Goal: Task Accomplishment & Management: Manage account settings

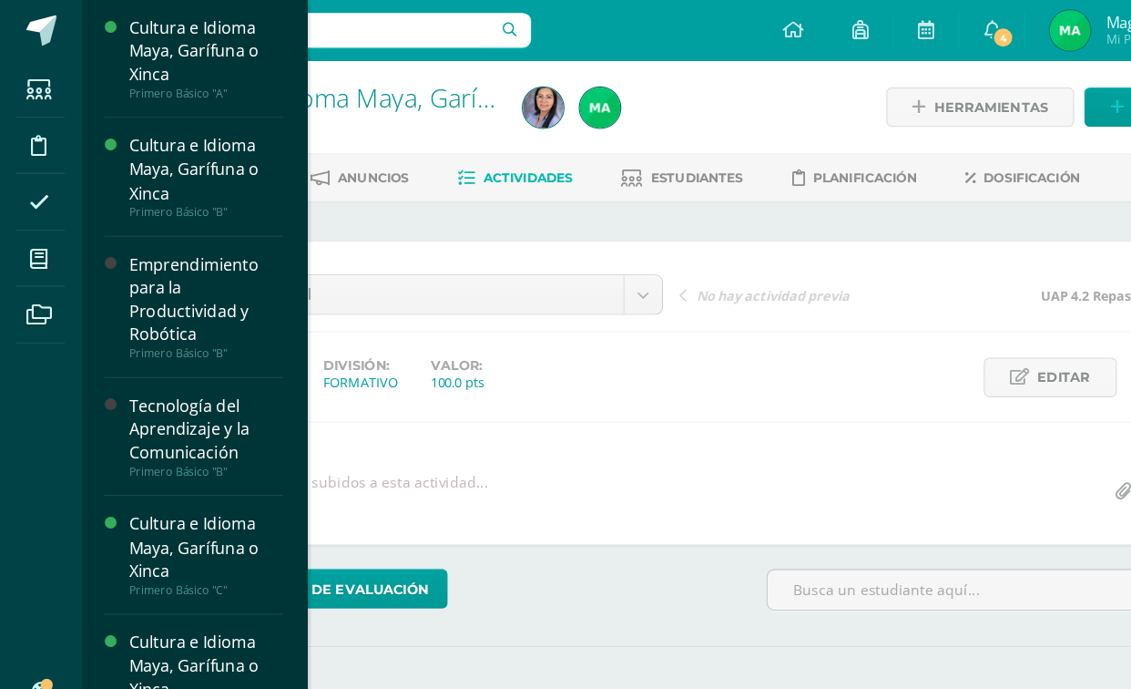
click at [31, 228] on icon at bounding box center [34, 232] width 16 height 18
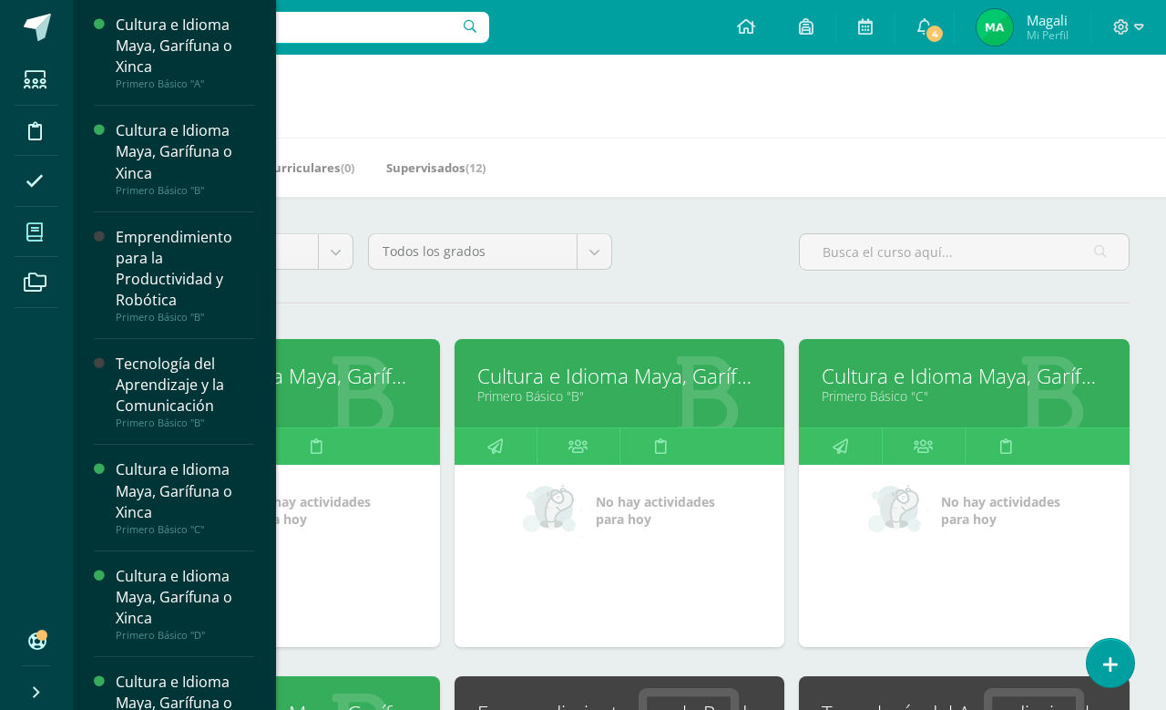
click at [154, 514] on div "Cultura e Idioma Maya, Garífuna o Xinca" at bounding box center [185, 490] width 138 height 63
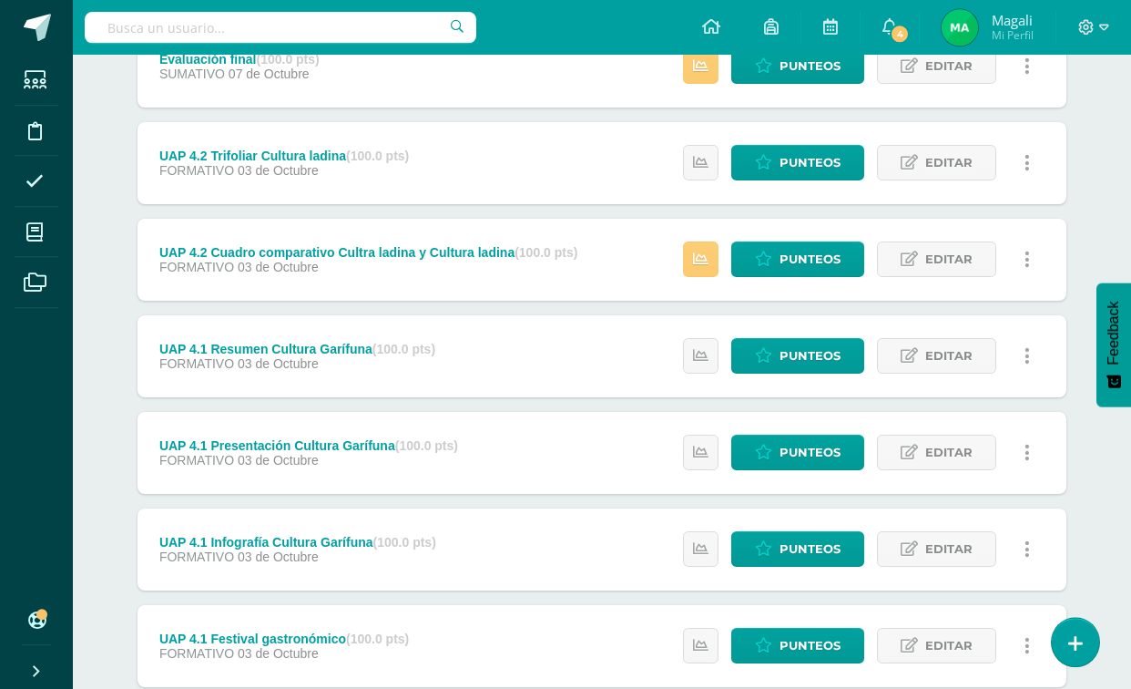
scroll to position [341, 0]
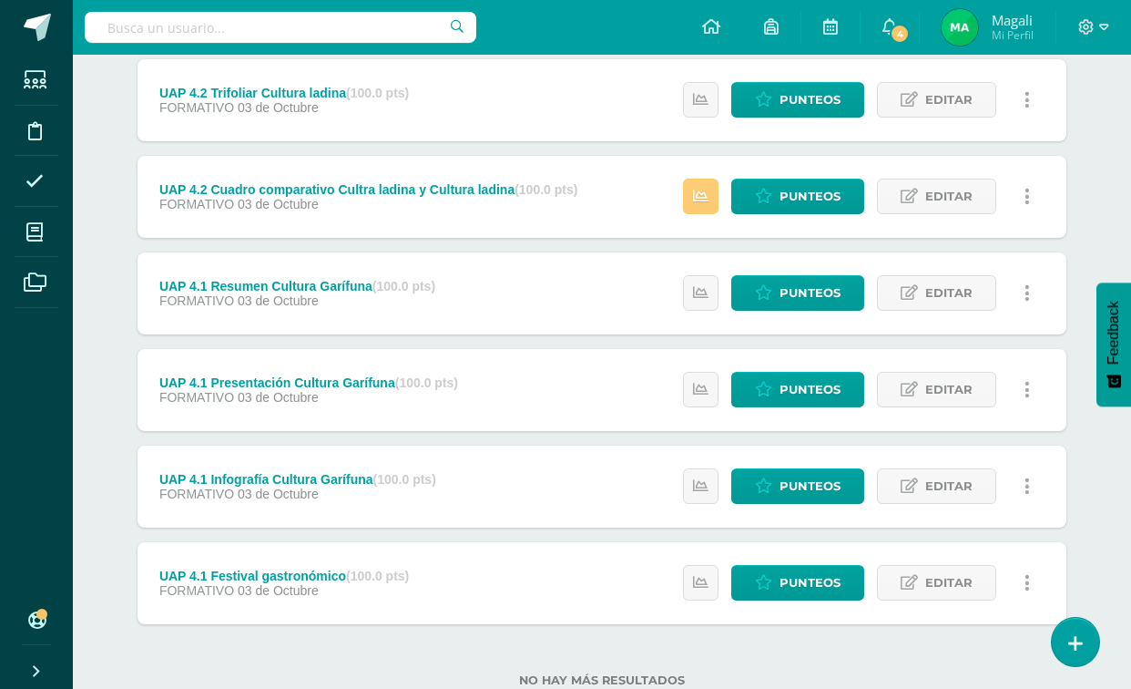
click at [15, 242] on span at bounding box center [35, 231] width 41 height 41
click at [11, 231] on li "Mis cursos" at bounding box center [36, 232] width 73 height 51
click at [35, 232] on icon at bounding box center [34, 232] width 16 height 18
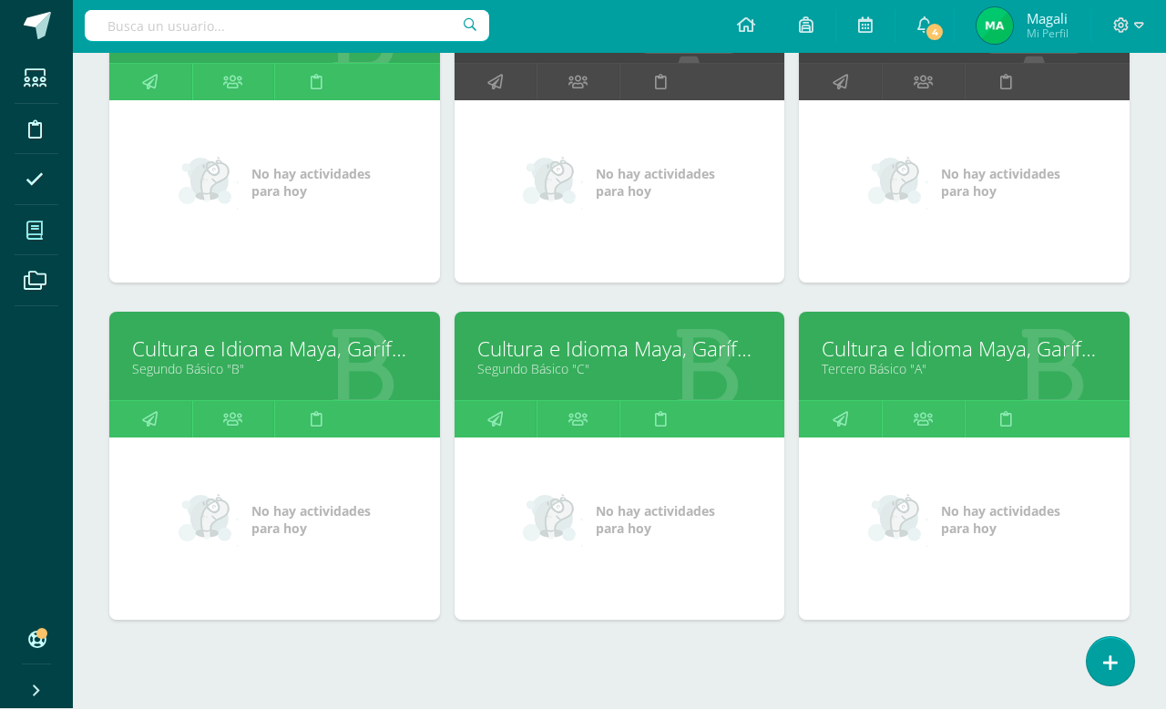
scroll to position [699, 0]
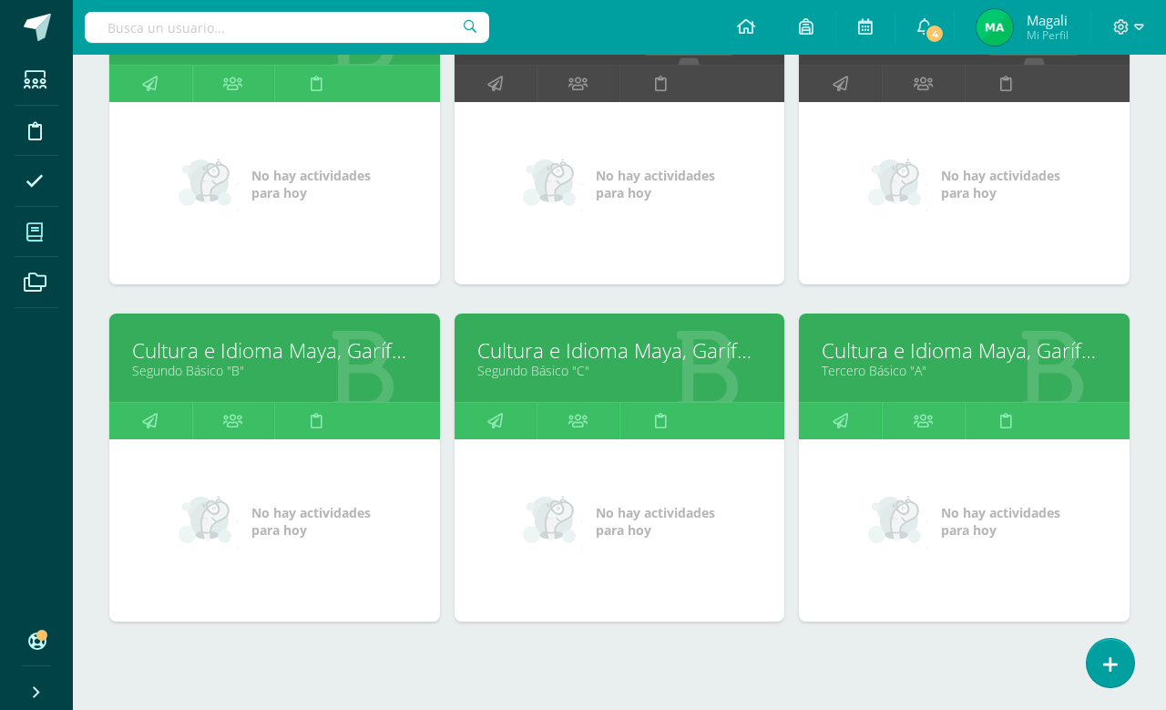
click at [914, 358] on link "Cultura e Idioma Maya, Garífuna o Xinca" at bounding box center [964, 350] width 285 height 28
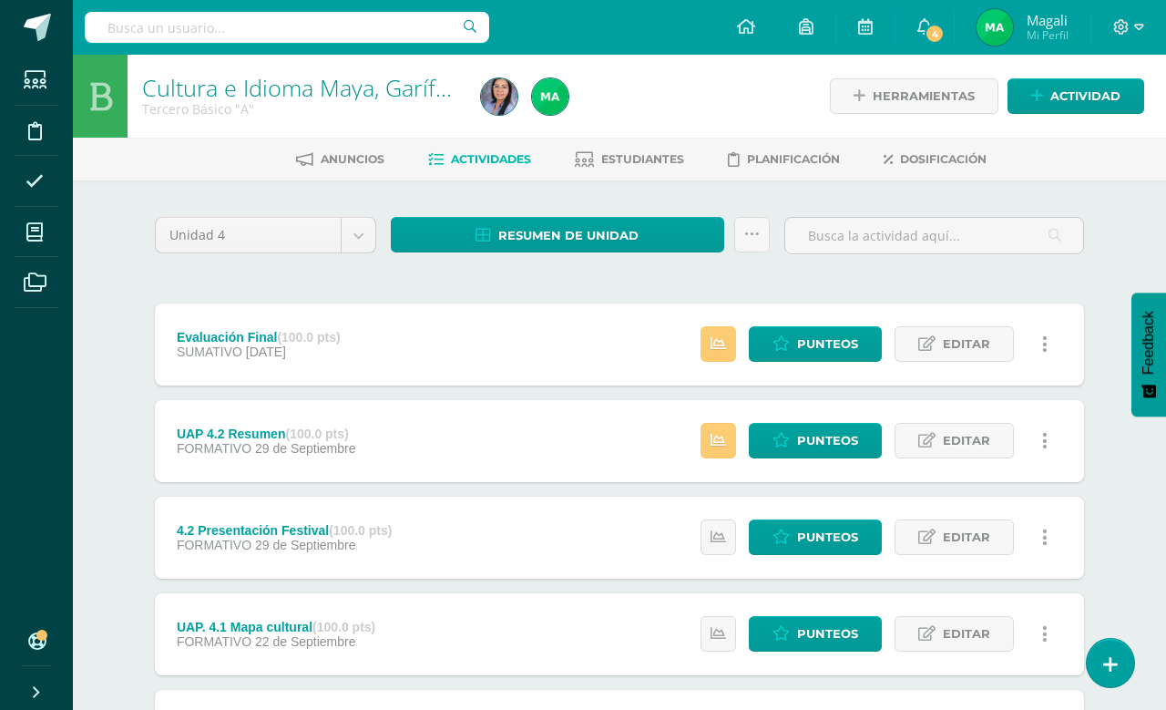
click at [511, 161] on span "Actividades" at bounding box center [491, 159] width 80 height 14
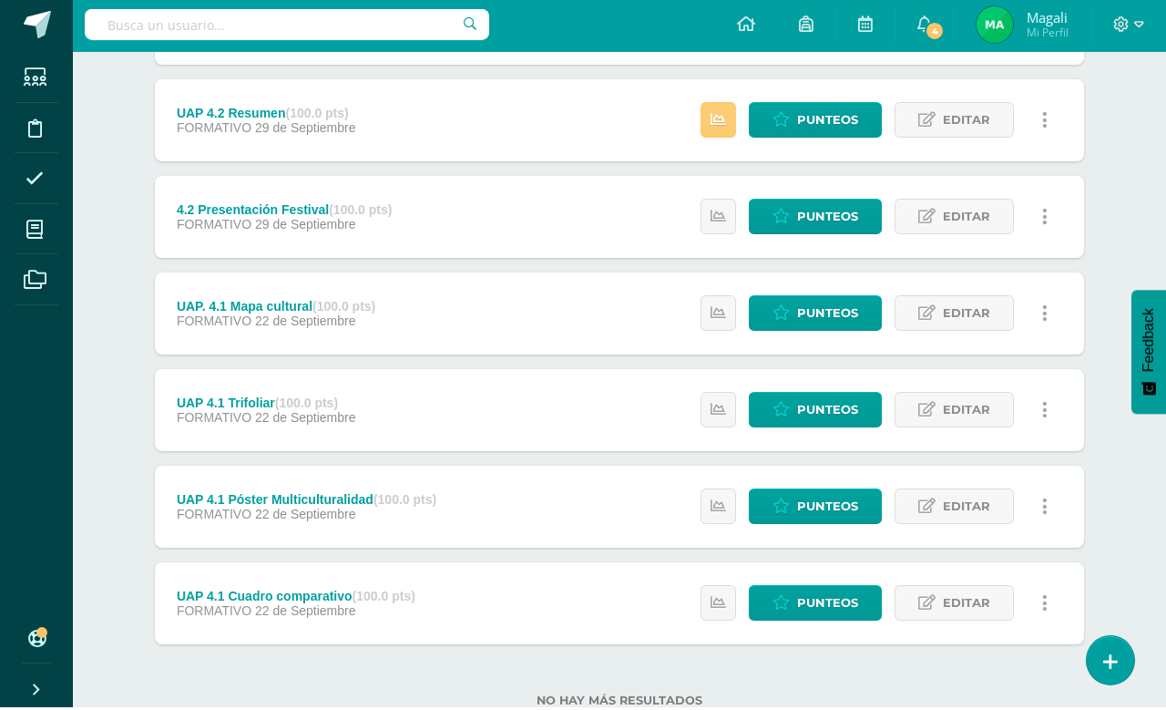
scroll to position [318, 0]
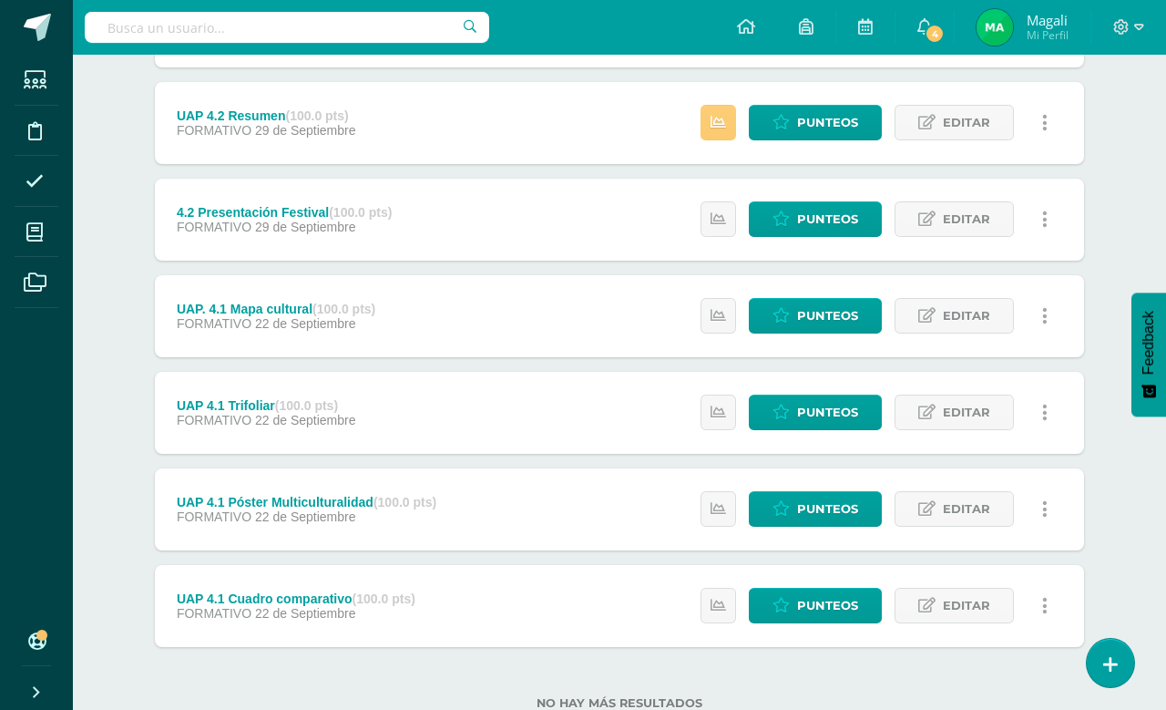
click at [824, 121] on span "Punteos" at bounding box center [827, 123] width 61 height 34
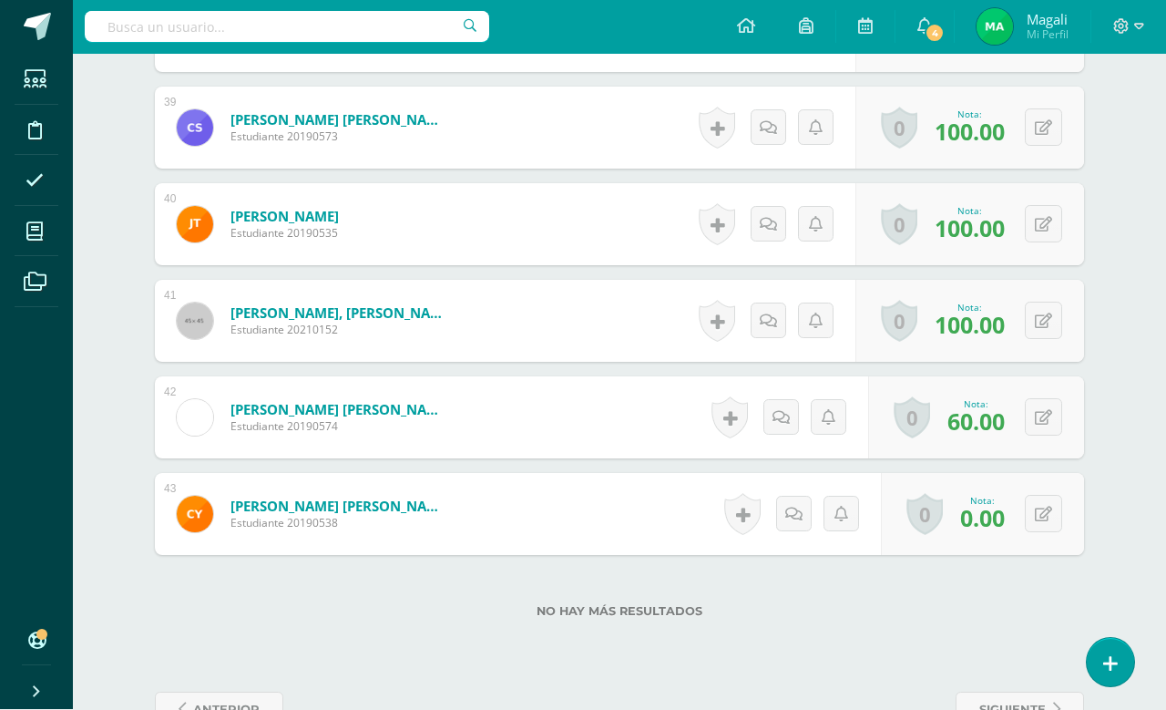
scroll to position [4214, 0]
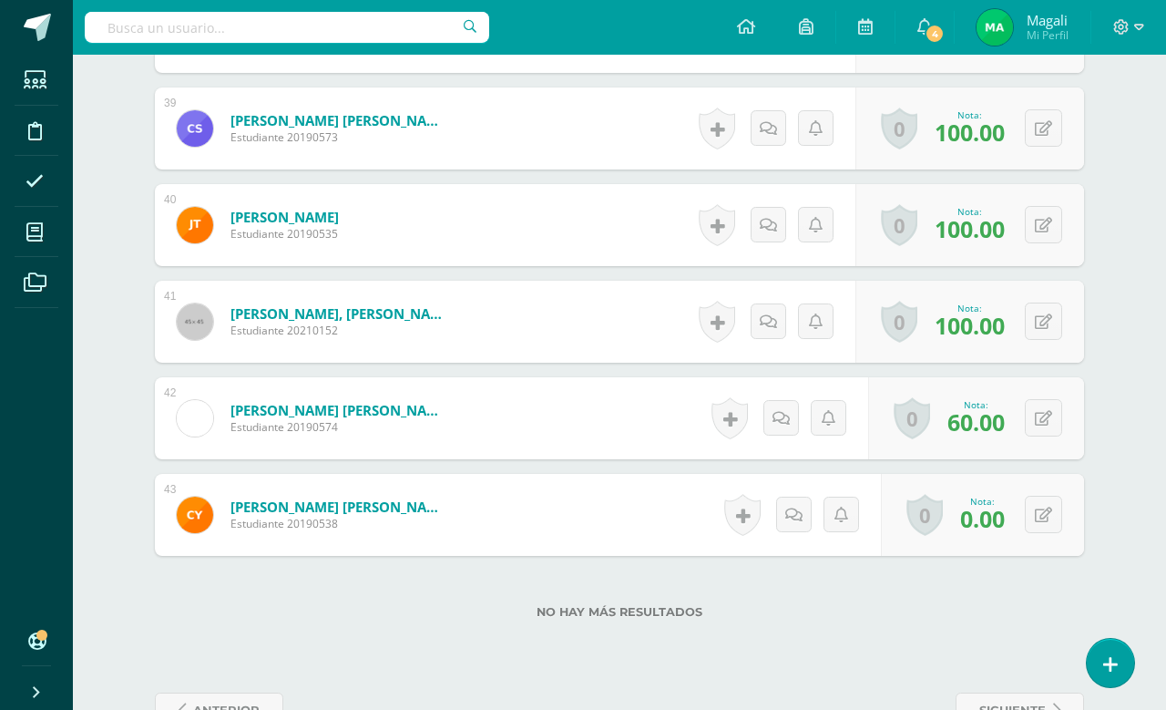
click at [1048, 522] on icon at bounding box center [1043, 514] width 17 height 15
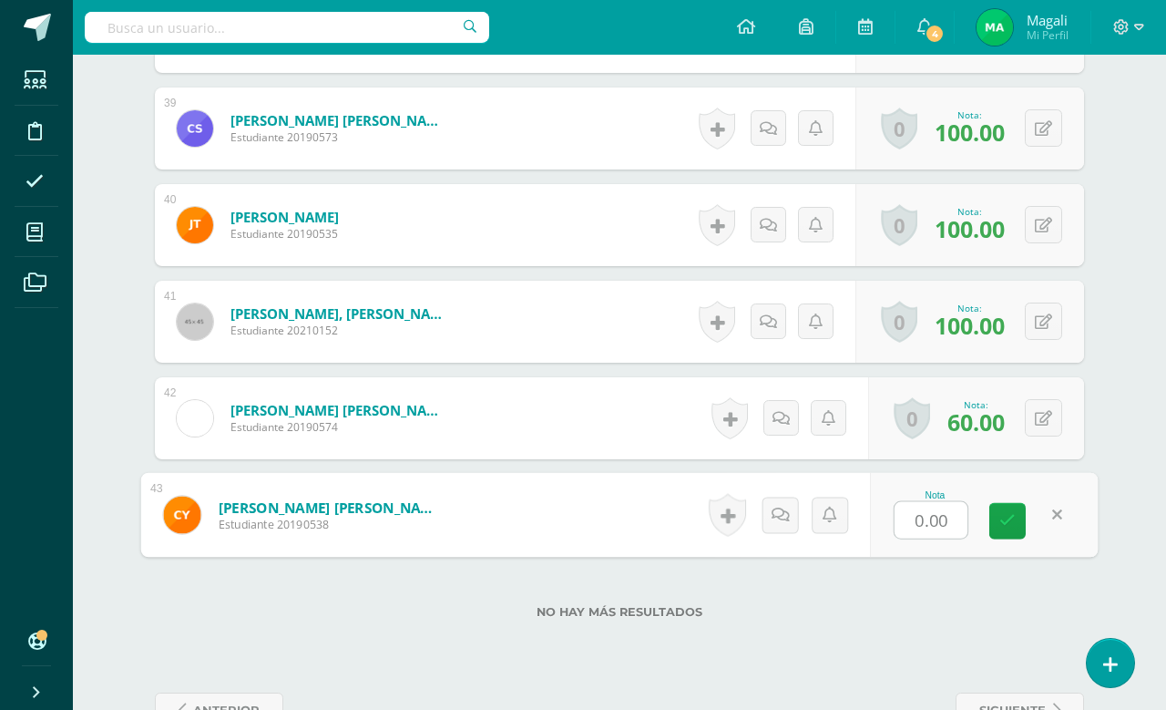
click at [927, 521] on input "0.00" at bounding box center [930, 520] width 73 height 36
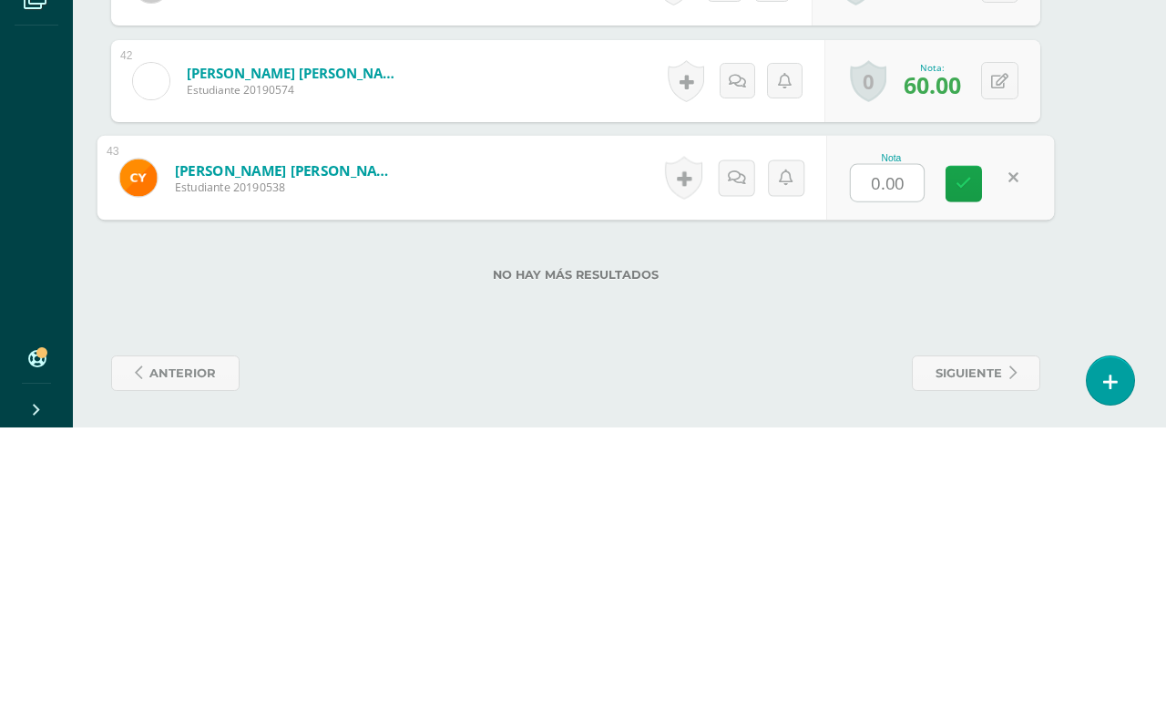
scroll to position [4213, 43]
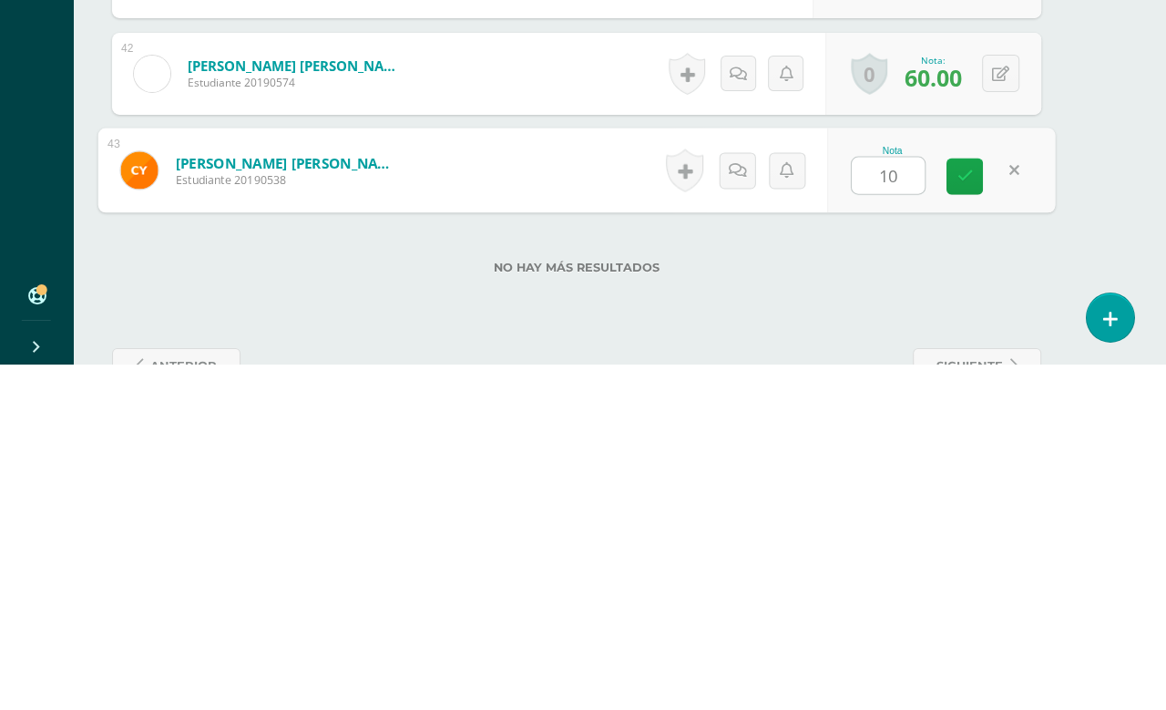
type input "100"
click at [982, 504] on link at bounding box center [964, 522] width 36 height 36
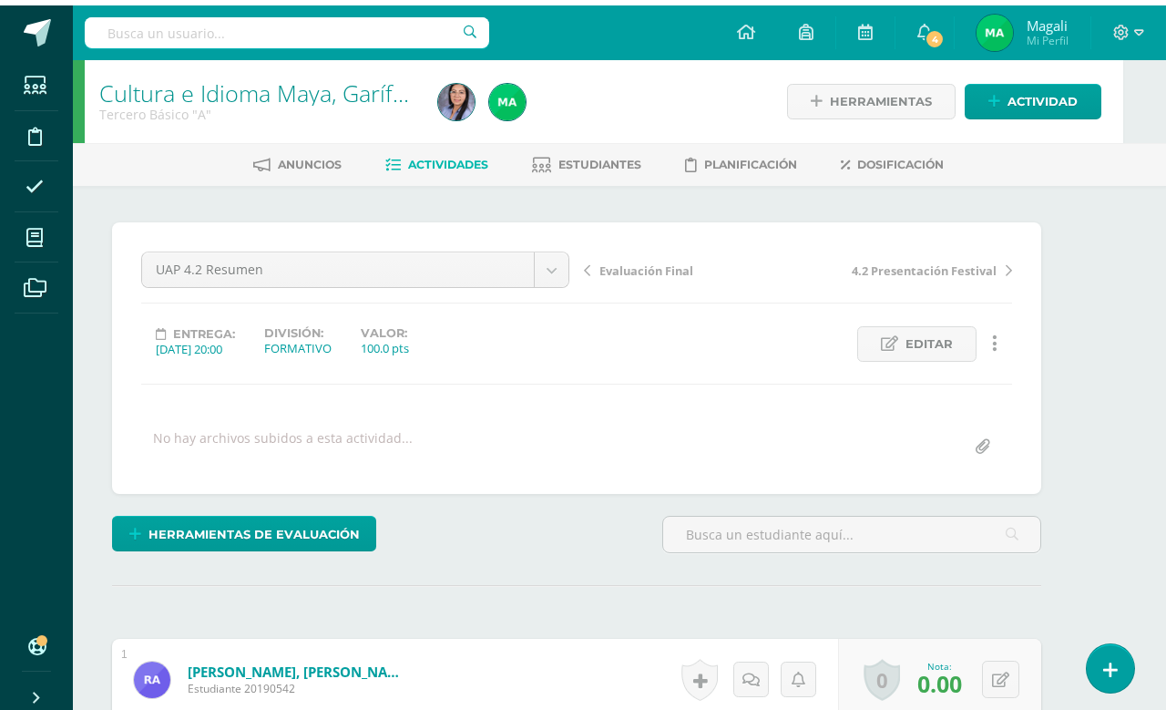
scroll to position [0, 44]
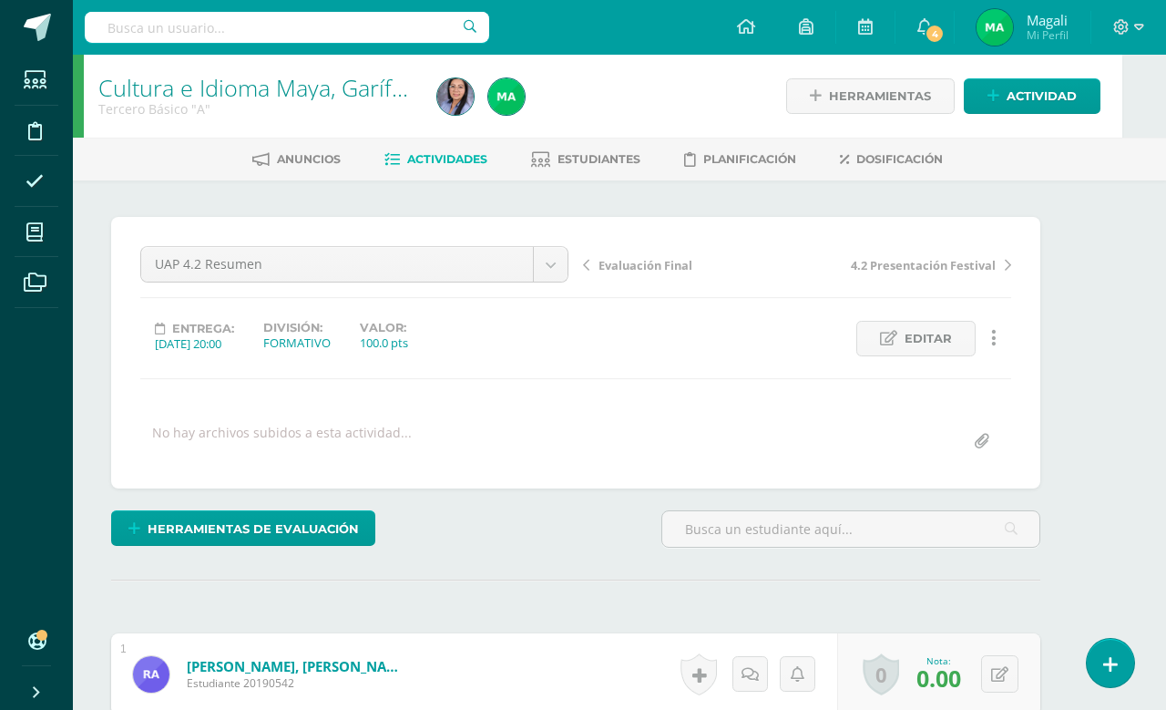
click at [597, 162] on span "Estudiantes" at bounding box center [598, 159] width 83 height 14
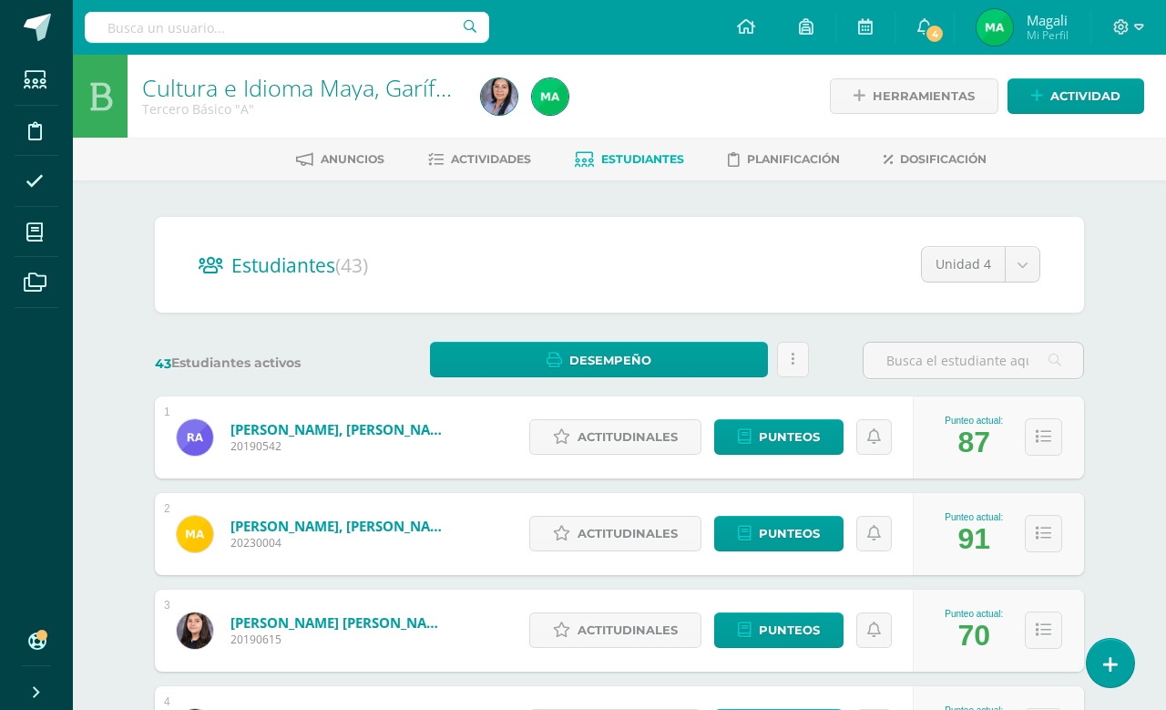
click at [26, 238] on icon at bounding box center [34, 232] width 16 height 18
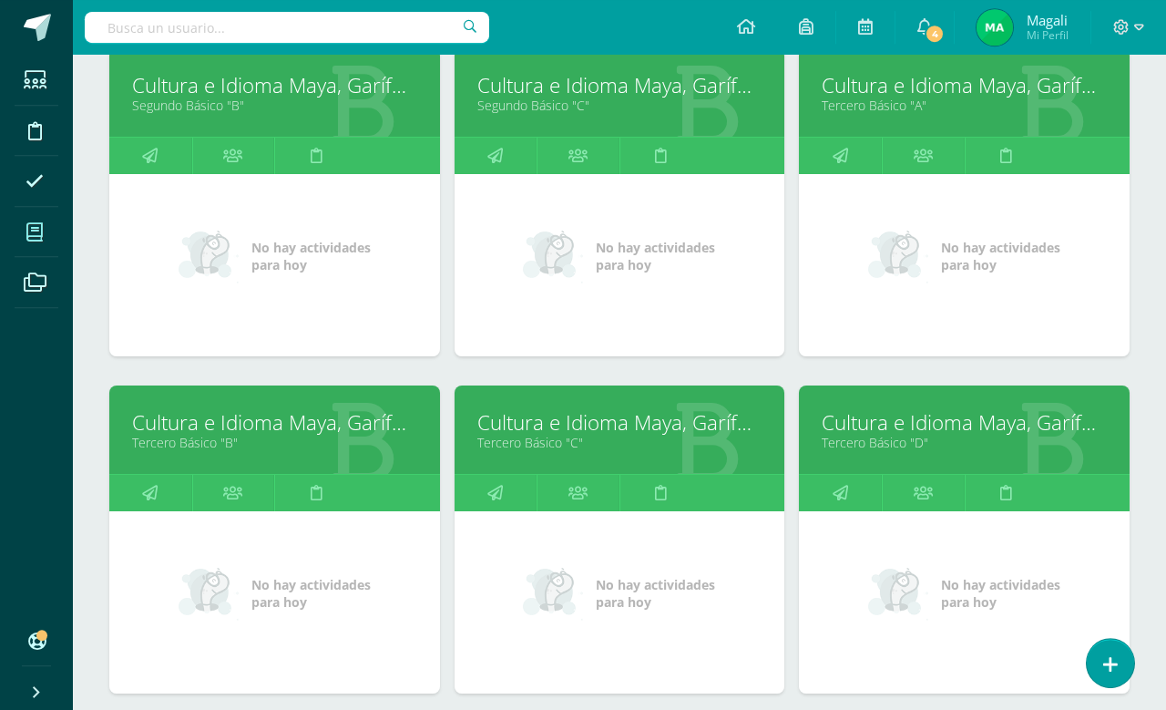
scroll to position [963, 0]
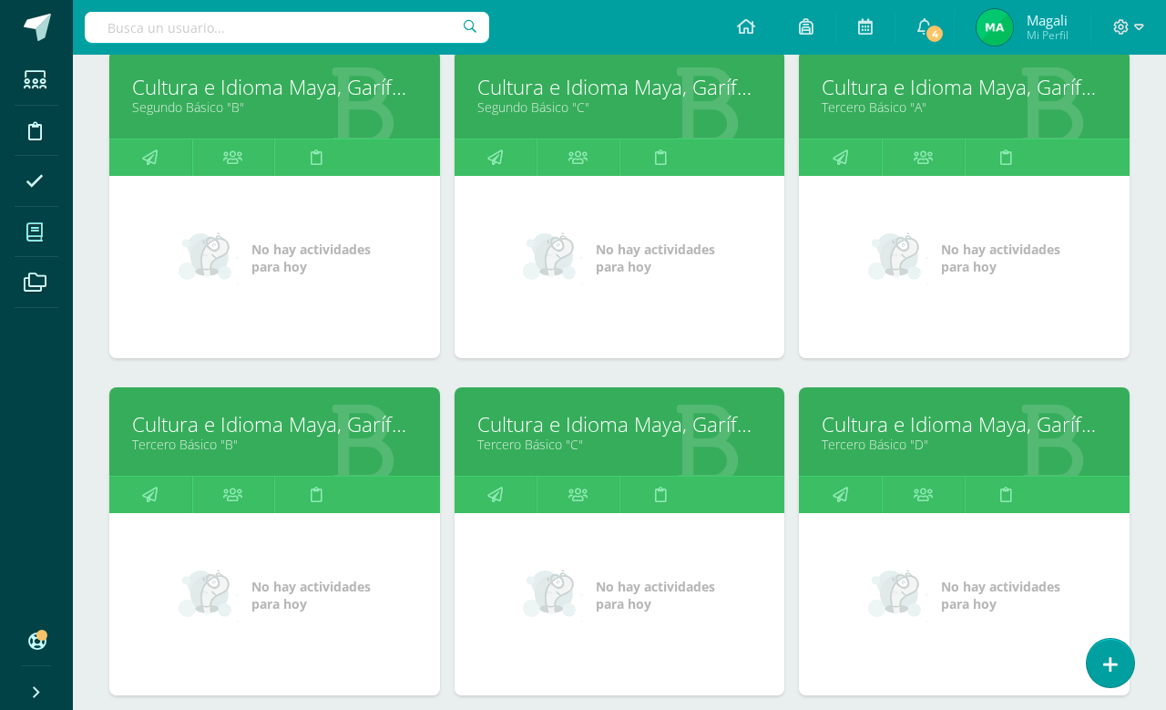
click at [660, 438] on link "Cultura e Idioma Maya, Garífuna o Xinca" at bounding box center [619, 424] width 285 height 28
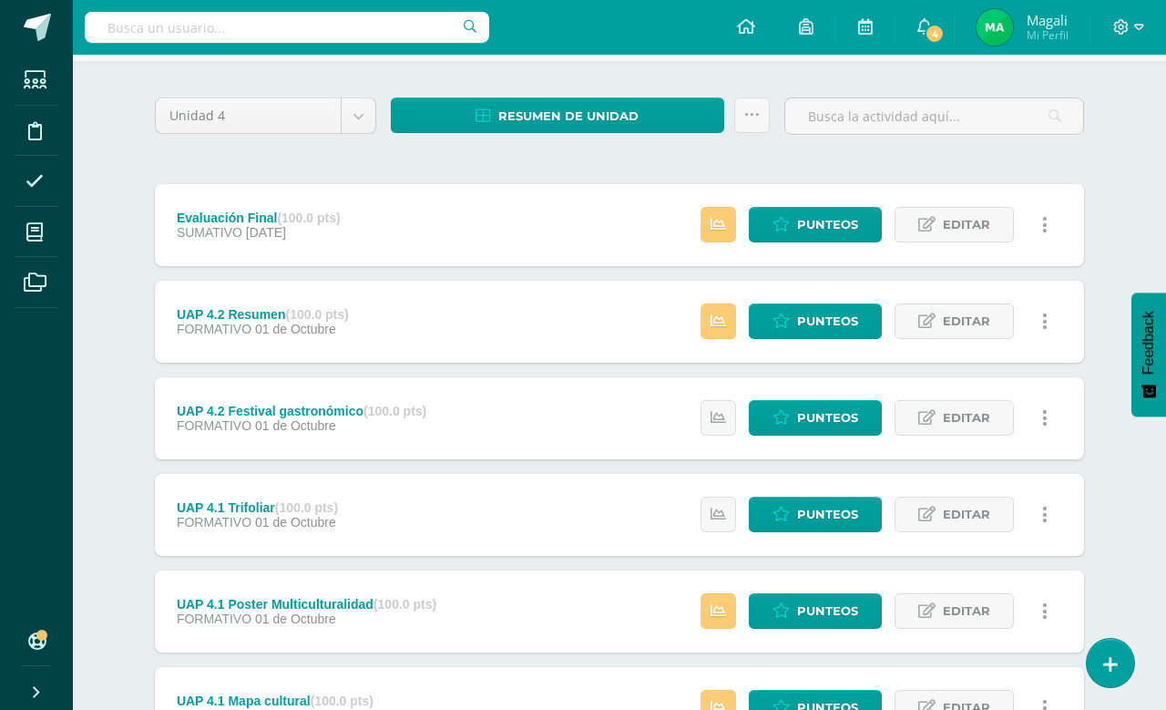
scroll to position [124, 0]
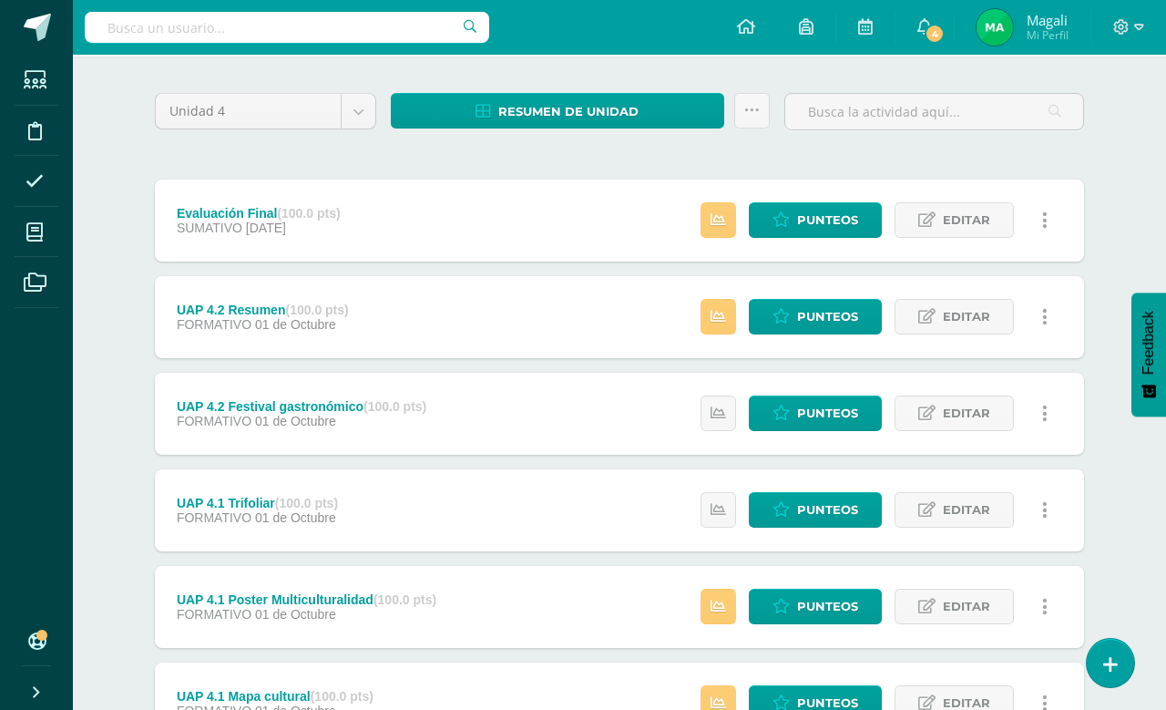
click at [822, 237] on span "Punteos" at bounding box center [827, 220] width 61 height 34
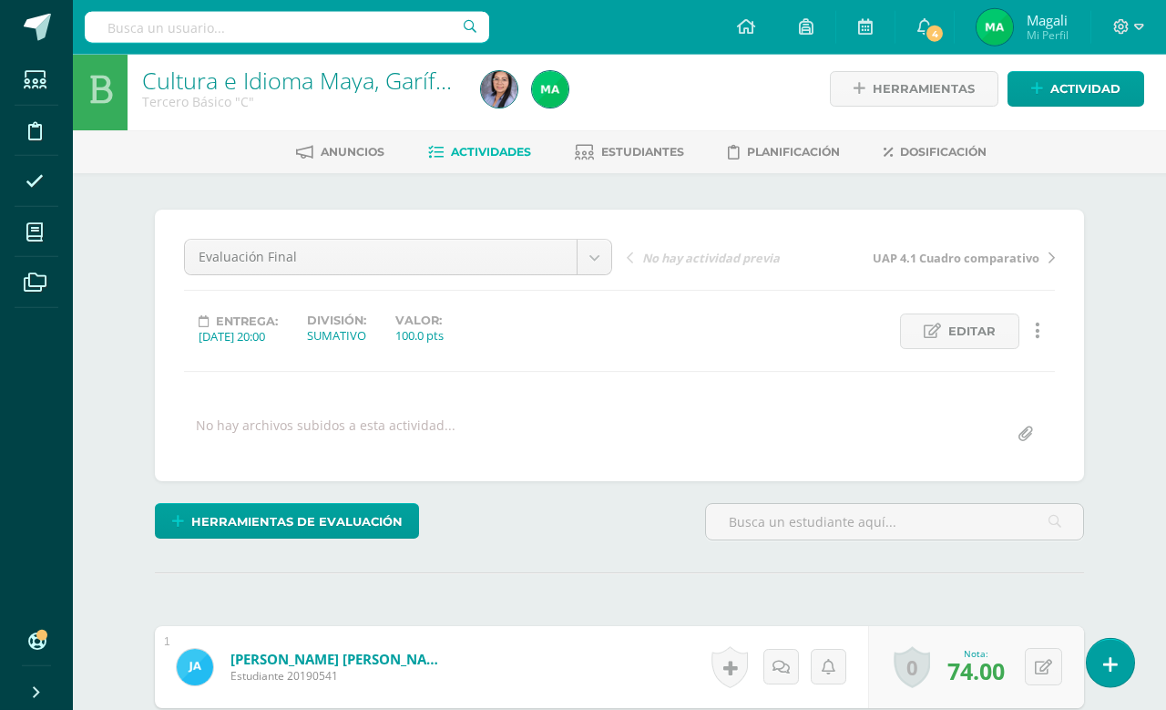
scroll to position [7, 0]
click at [256, 530] on span "Herramientas de evaluación" at bounding box center [296, 522] width 211 height 34
click at [290, 451] on link "Sustitución de nota" at bounding box center [334, 458] width 181 height 28
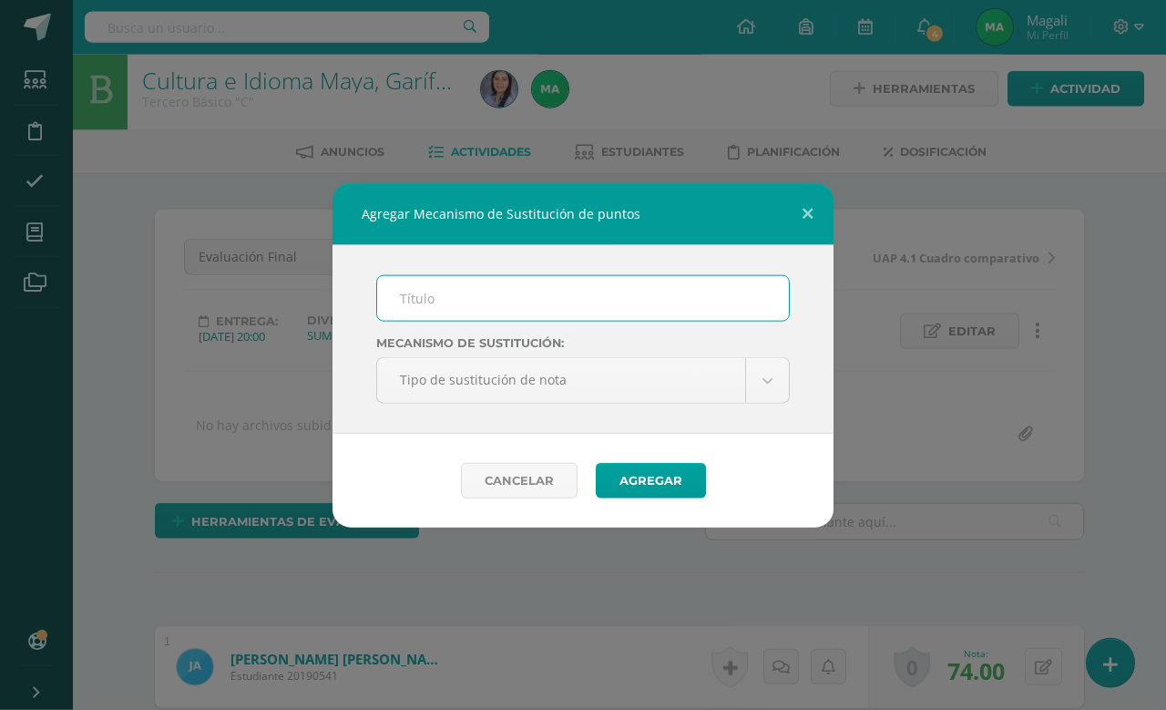
click at [388, 284] on input "text" at bounding box center [583, 298] width 412 height 45
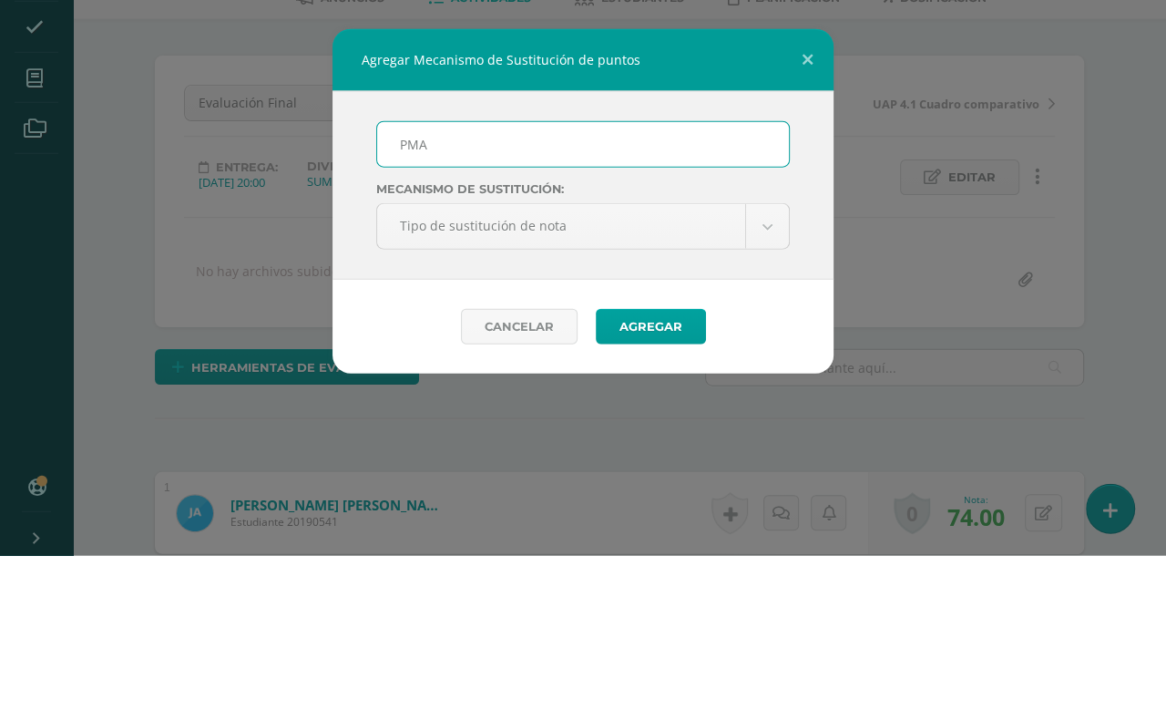
scroll to position [162, 0]
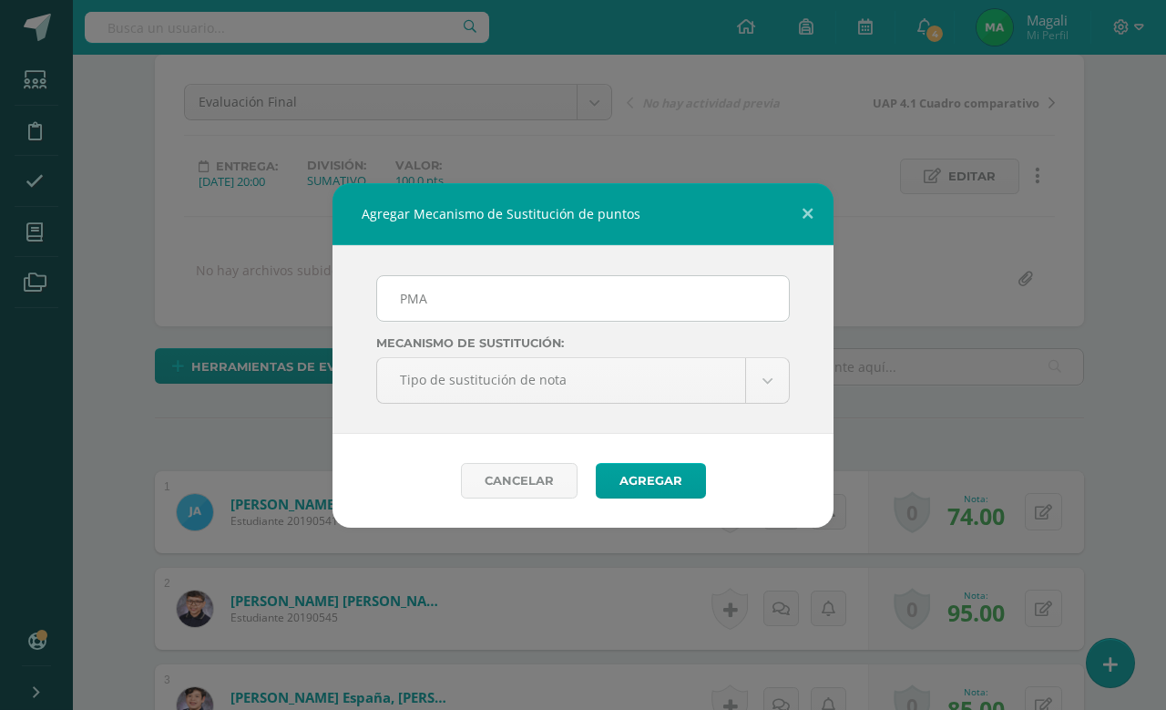
type input "PMA"
click at [662, 478] on button "Agregar" at bounding box center [651, 481] width 110 height 36
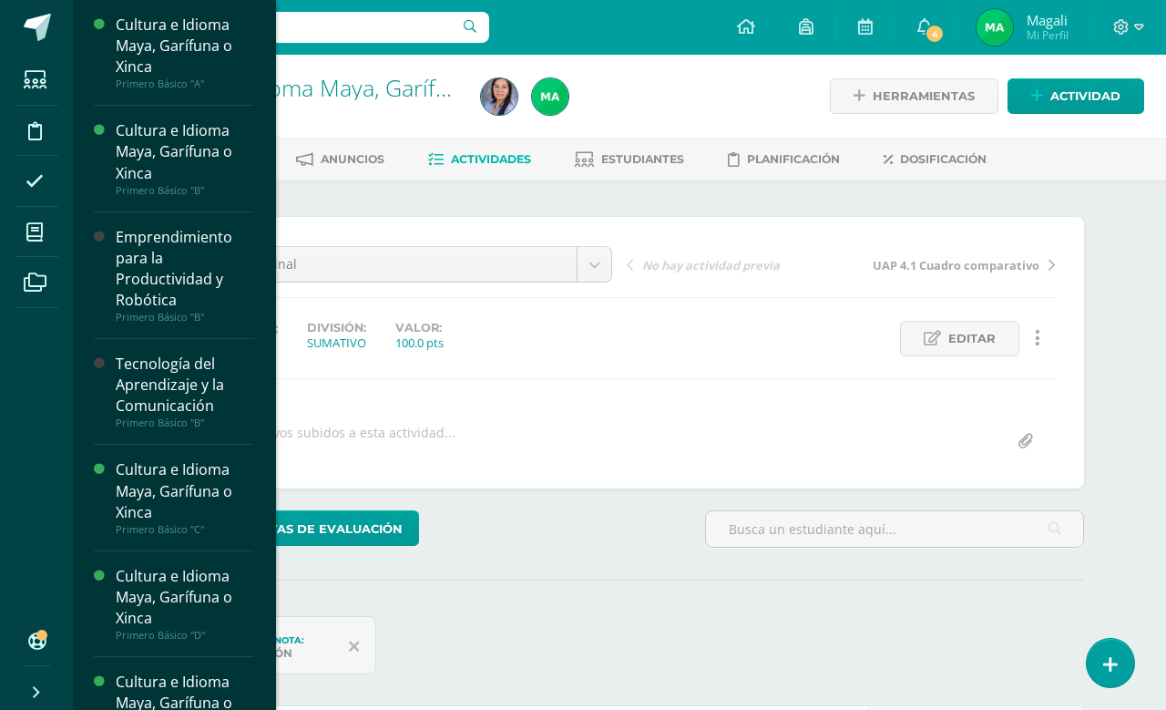
click at [44, 251] on span at bounding box center [35, 231] width 41 height 41
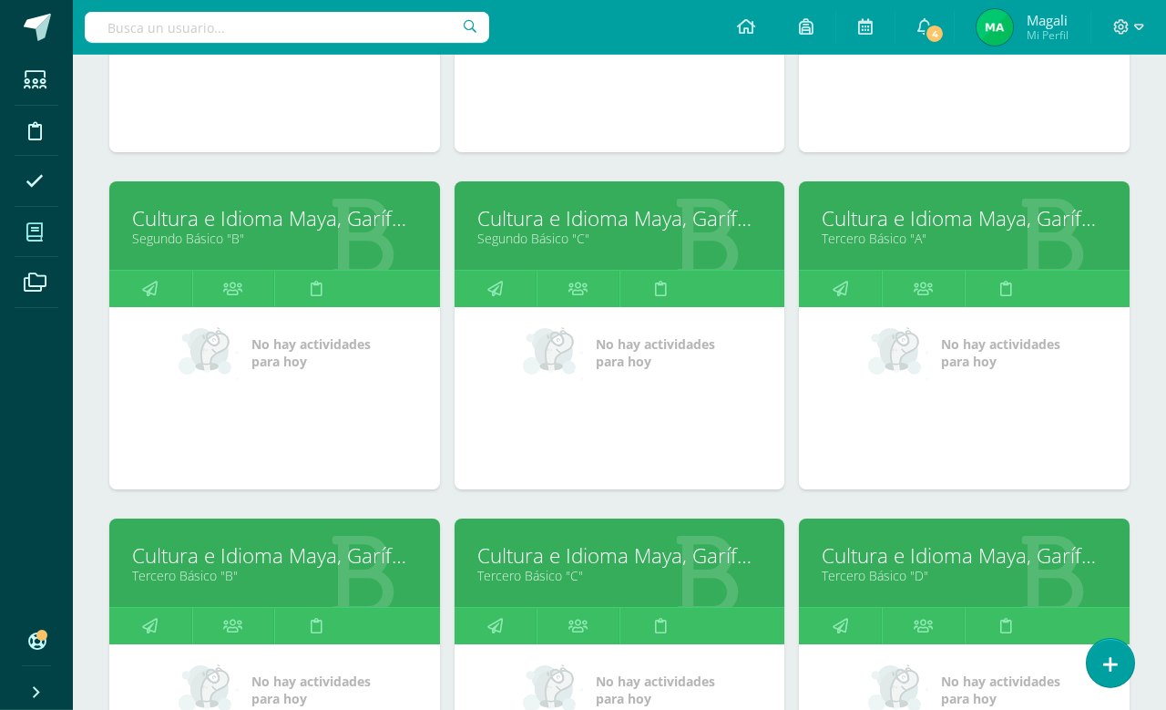
scroll to position [868, 0]
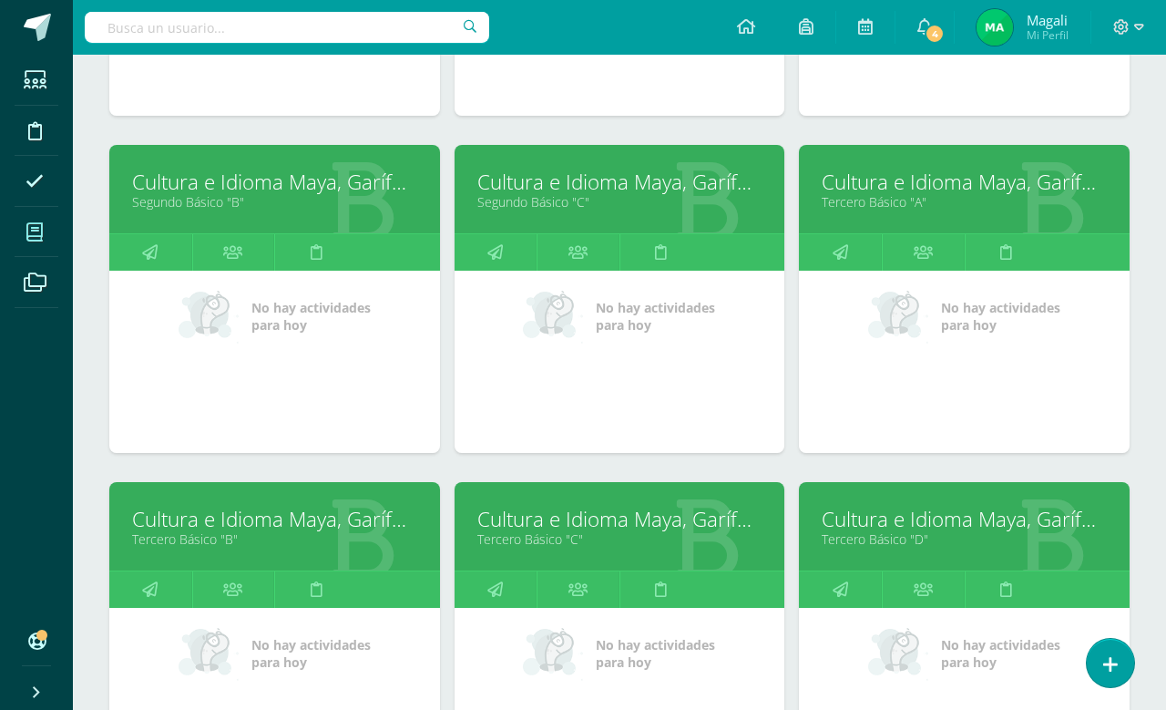
click at [997, 306] on span "No hay actividades para hoy" at bounding box center [1000, 316] width 119 height 35
click at [863, 210] on link "Tercero Básico "A"" at bounding box center [964, 201] width 285 height 17
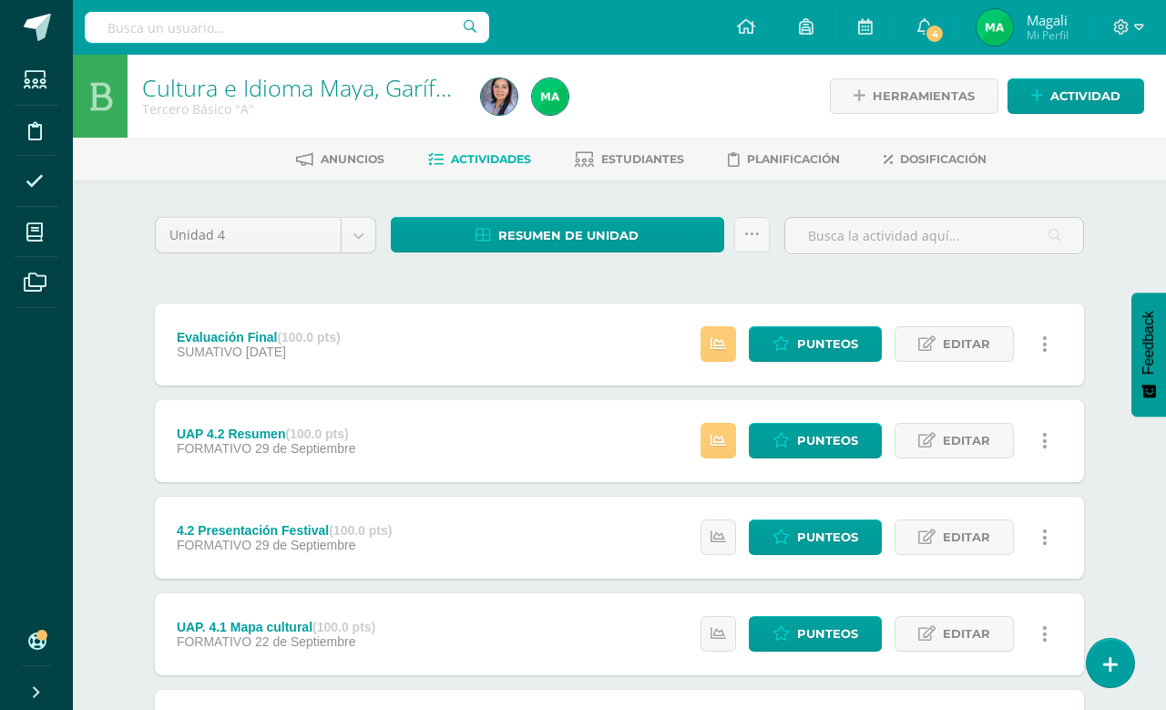
click at [821, 342] on span "Punteos" at bounding box center [827, 344] width 61 height 34
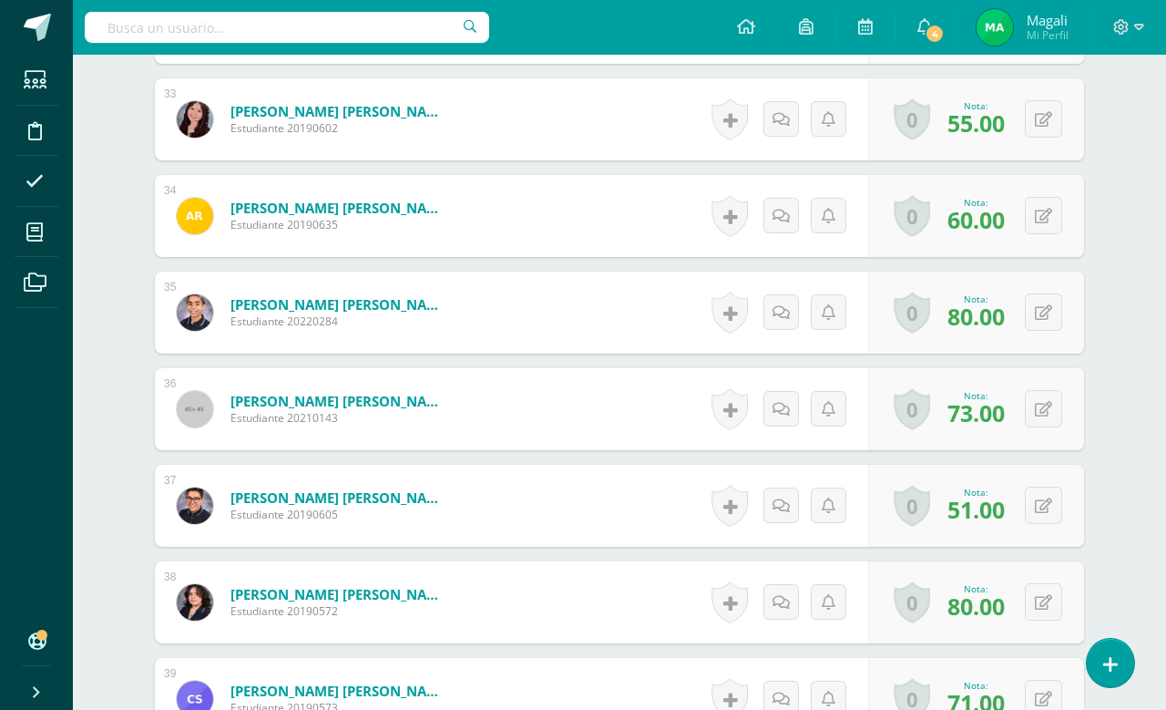
scroll to position [3677, 0]
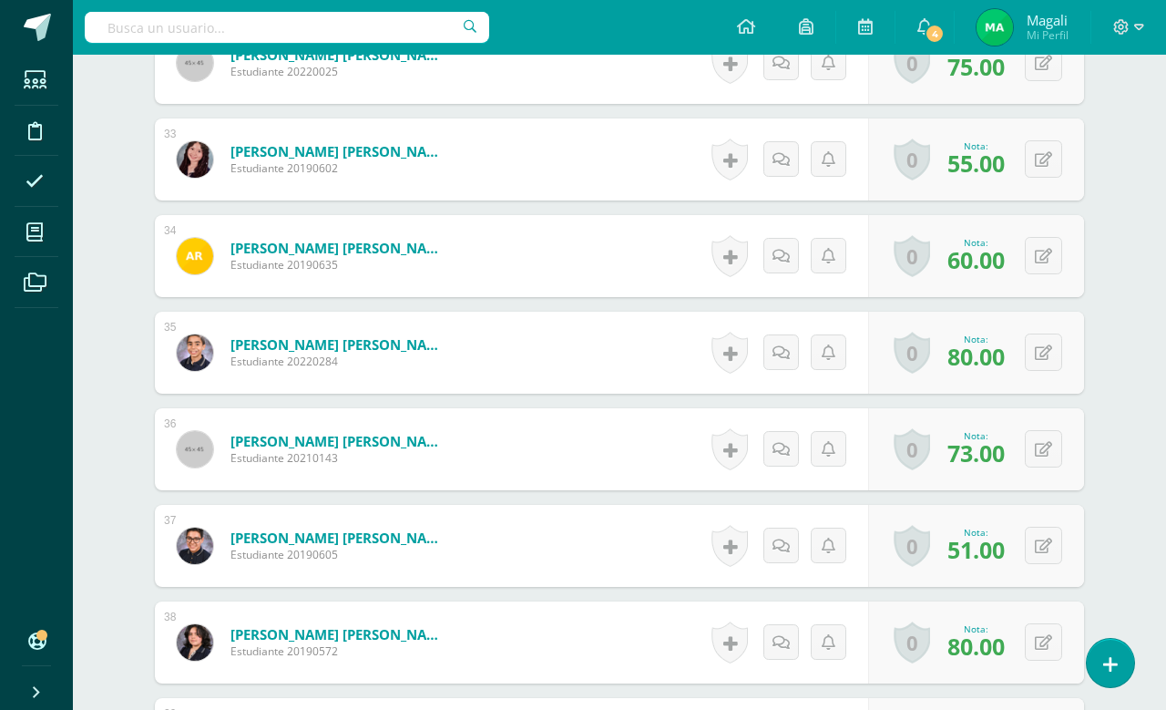
click at [1043, 350] on icon at bounding box center [1043, 352] width 17 height 15
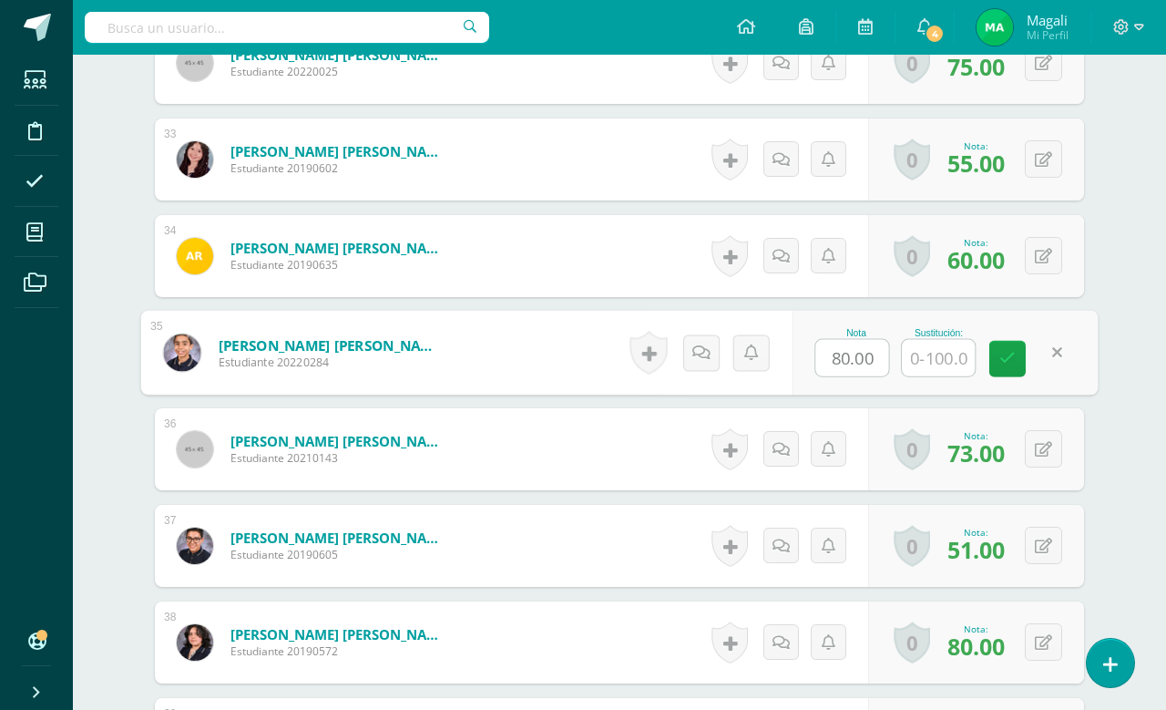
click at [852, 361] on input "80.00" at bounding box center [852, 358] width 73 height 36
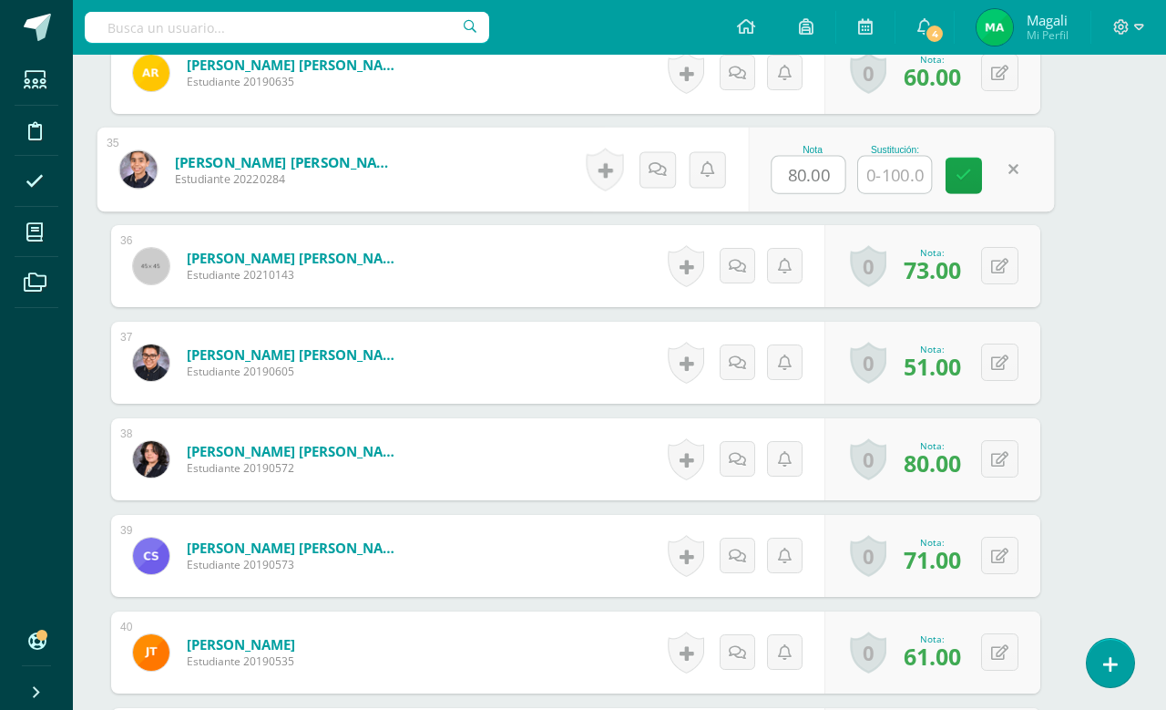
scroll to position [3677, 43]
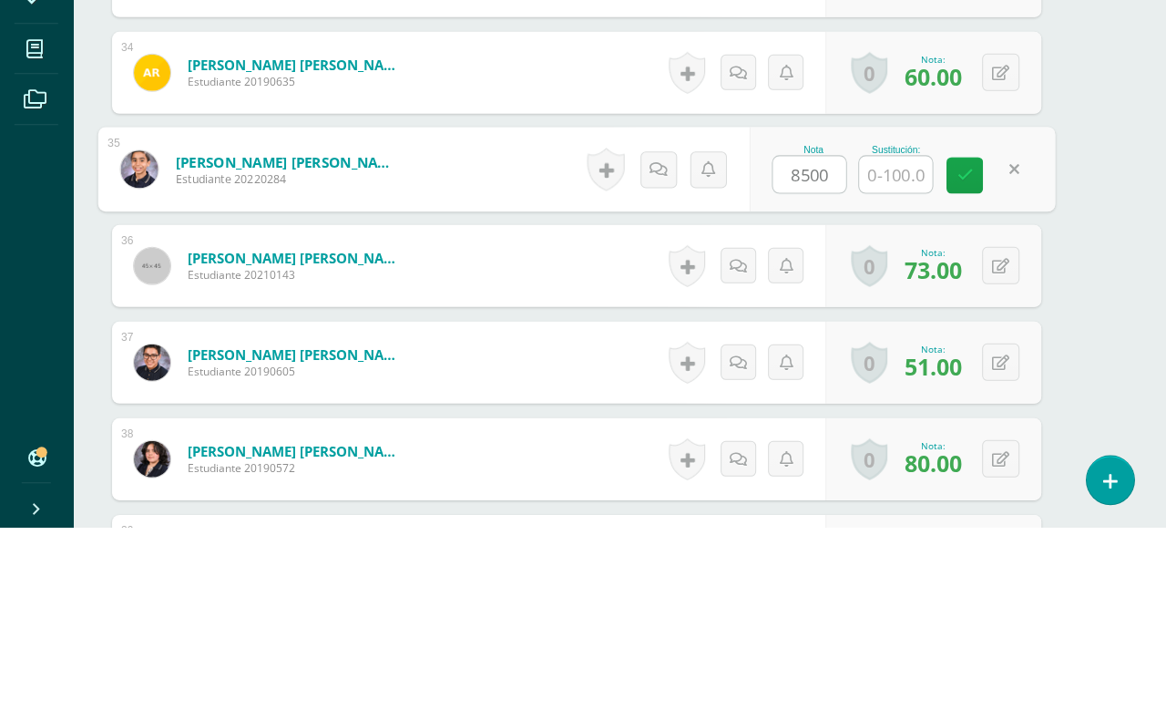
type input "85.00"
click at [963, 351] on icon at bounding box center [964, 358] width 16 height 15
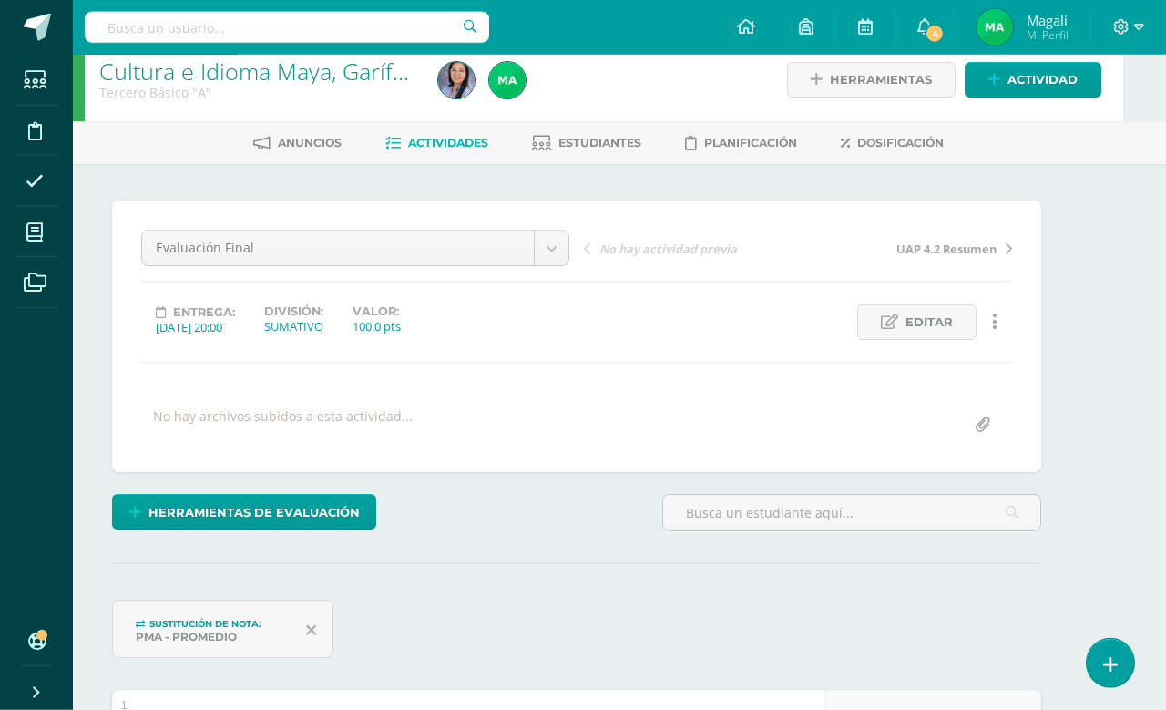
scroll to position [0, 44]
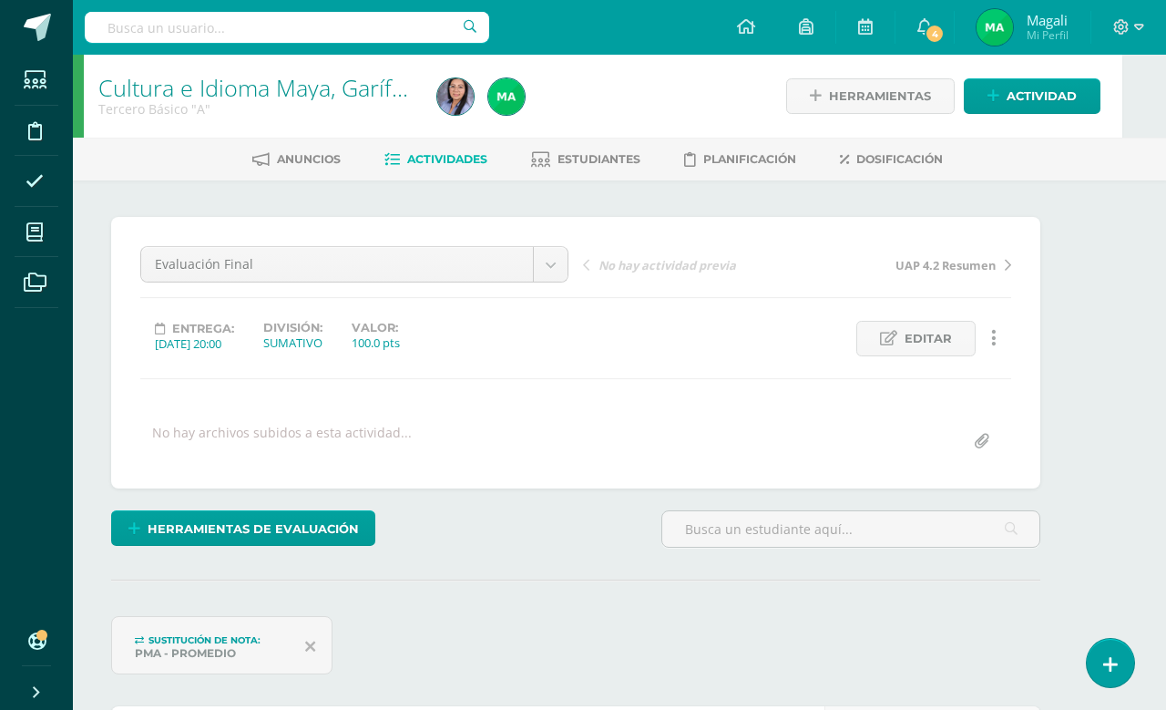
click at [587, 158] on span "Estudiantes" at bounding box center [598, 159] width 83 height 14
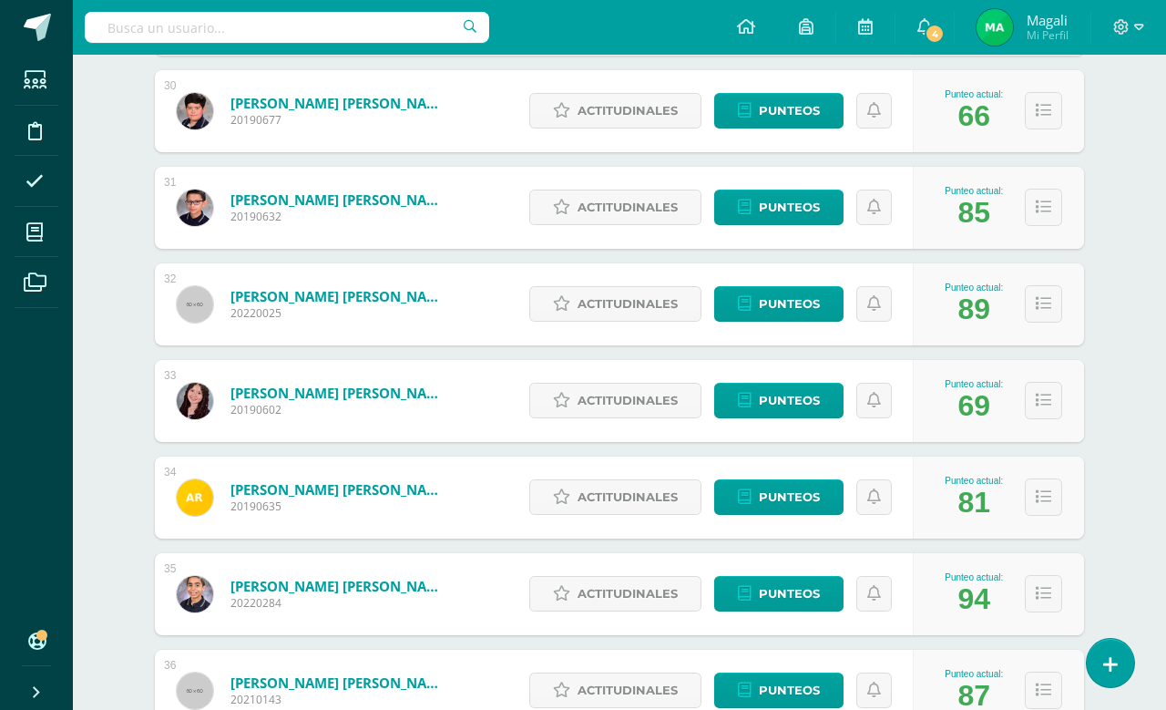
scroll to position [3128, 0]
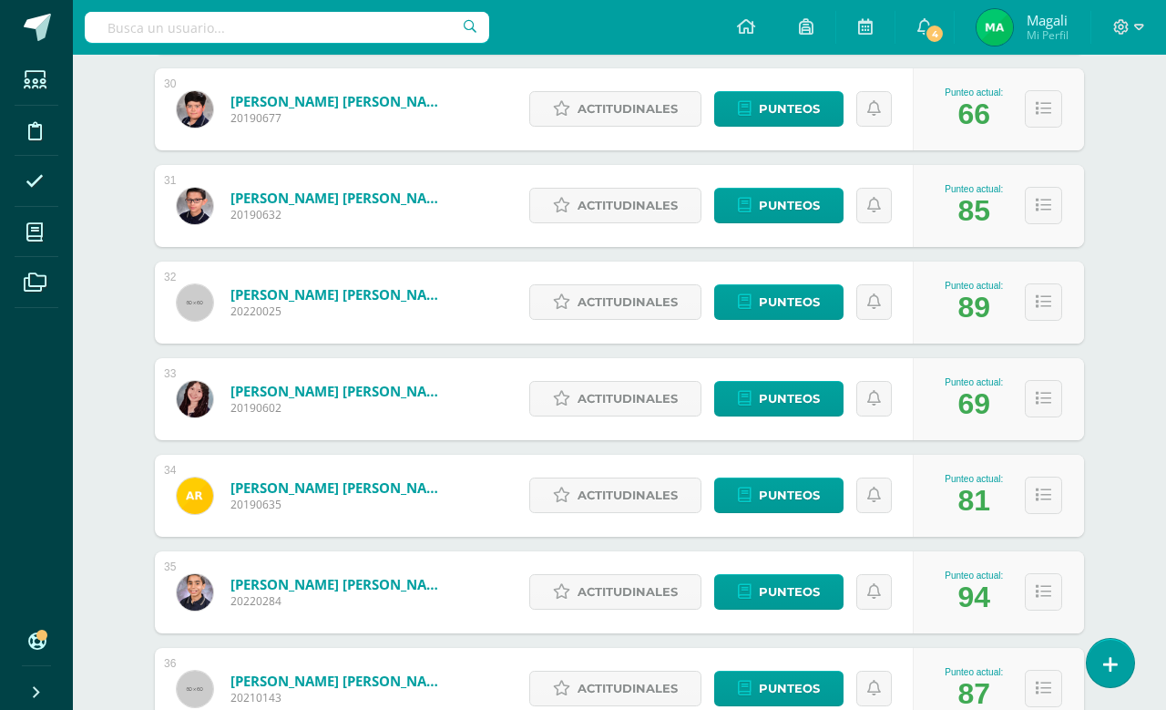
click at [924, 20] on icon at bounding box center [924, 26] width 15 height 16
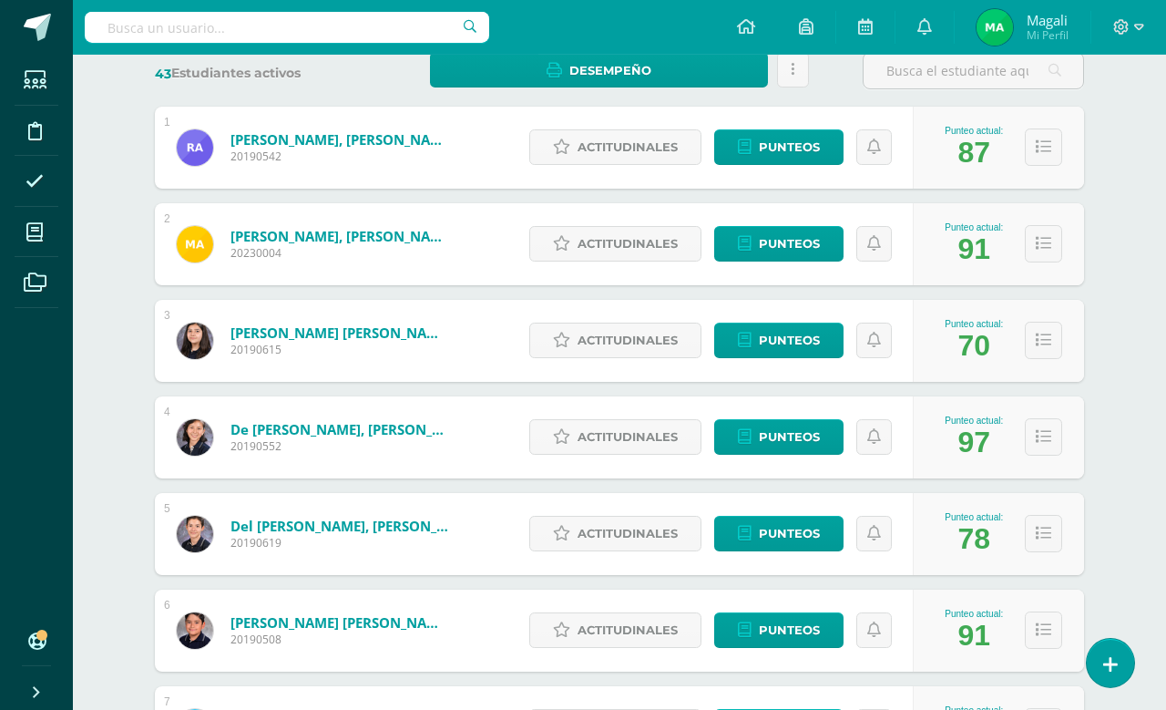
scroll to position [0, 0]
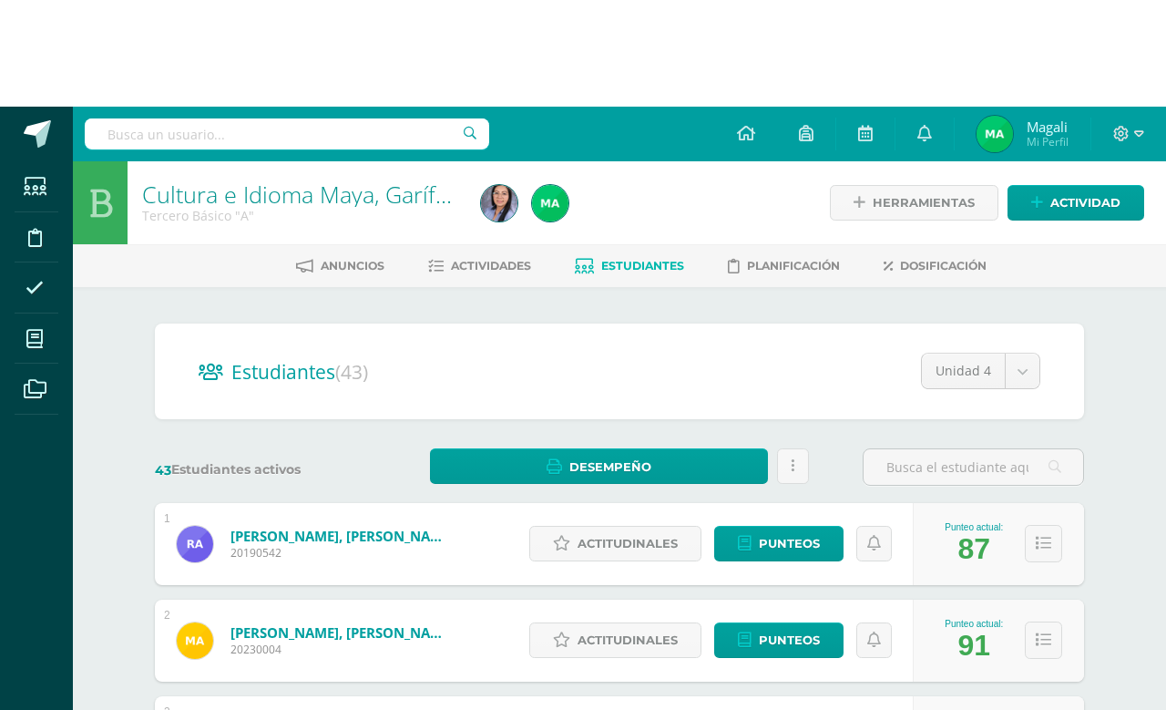
click at [34, 245] on span at bounding box center [35, 231] width 41 height 41
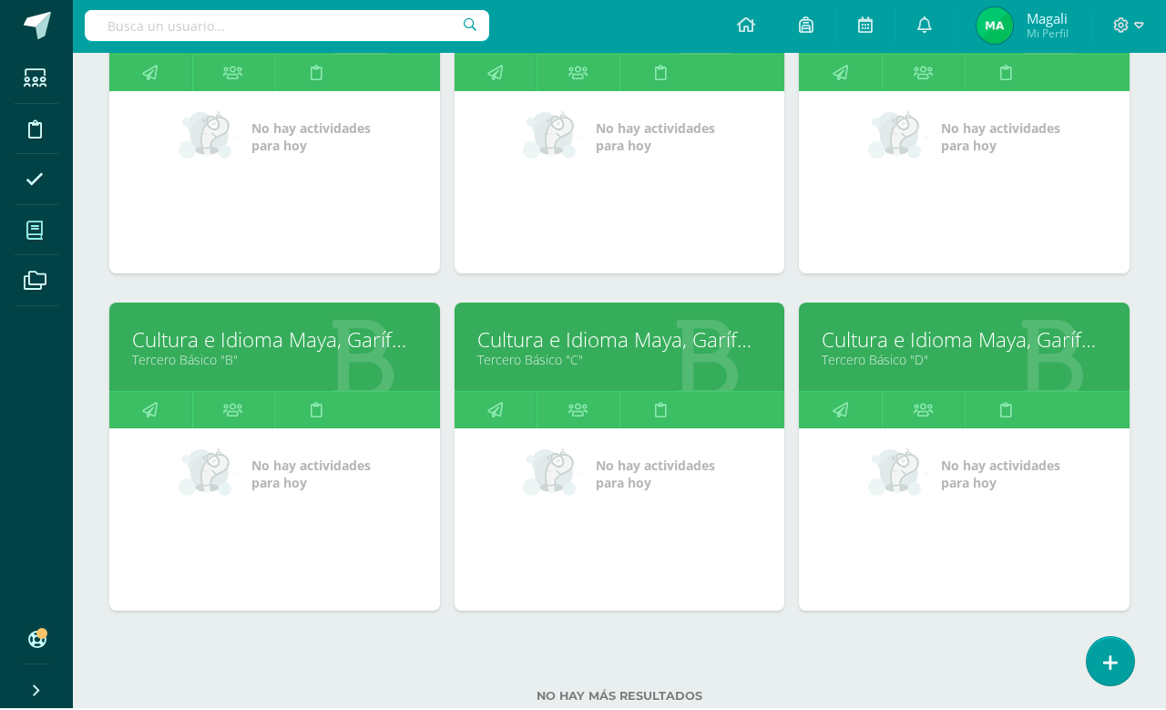
scroll to position [1046, 0]
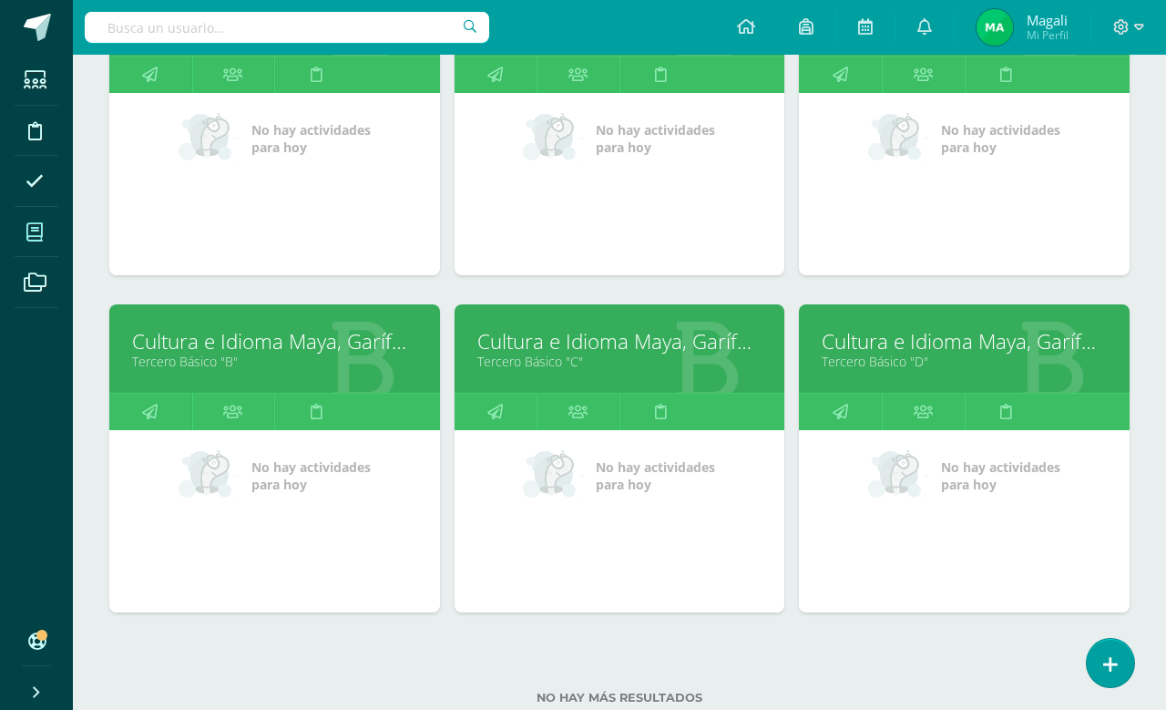
click at [605, 336] on link "Cultura e Idioma Maya, Garífuna o Xinca" at bounding box center [619, 341] width 285 height 28
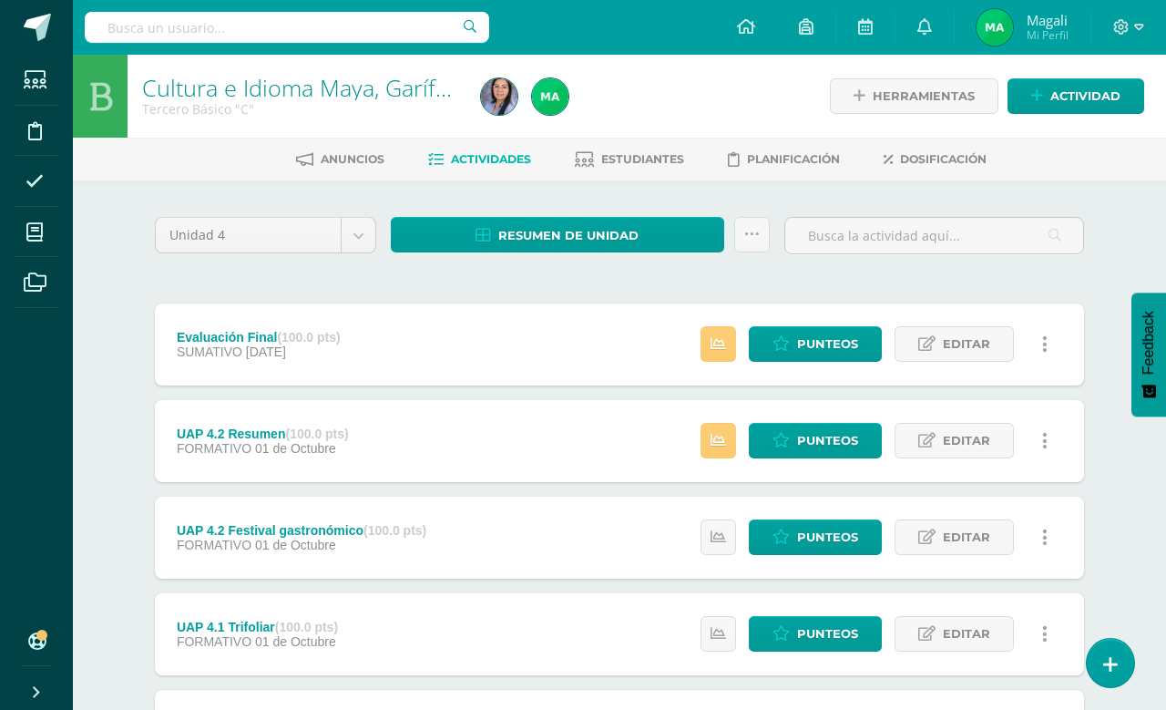
click at [804, 361] on span "Punteos" at bounding box center [827, 344] width 61 height 34
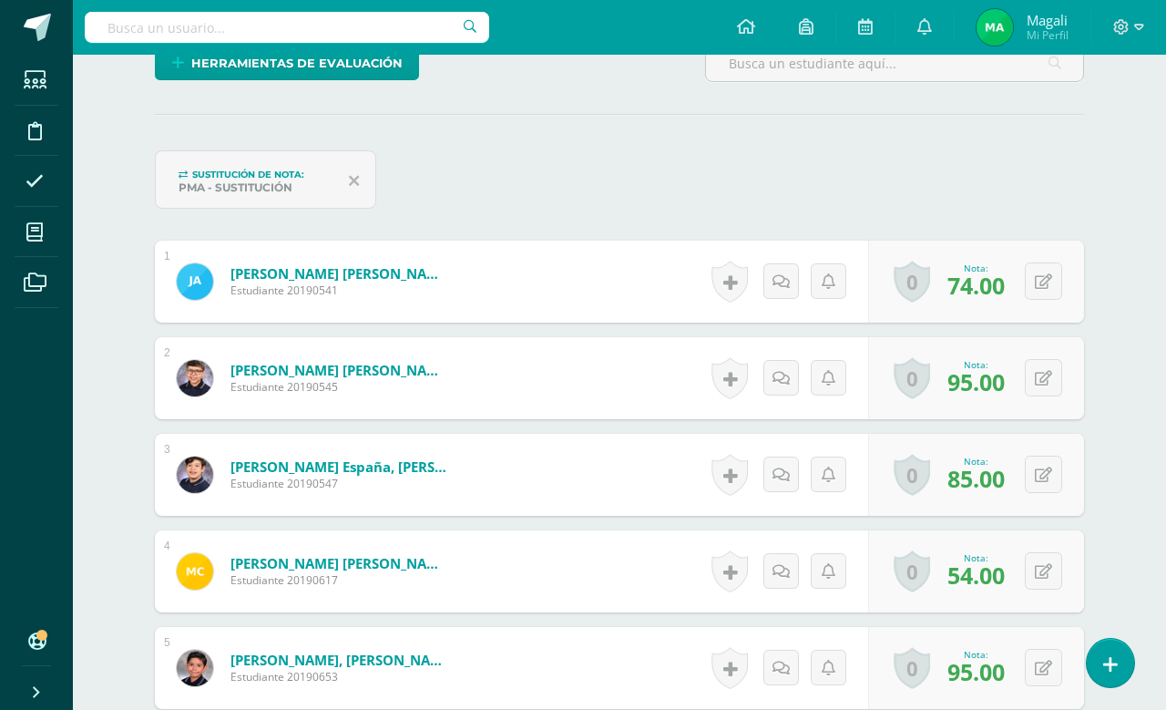
scroll to position [467, 0]
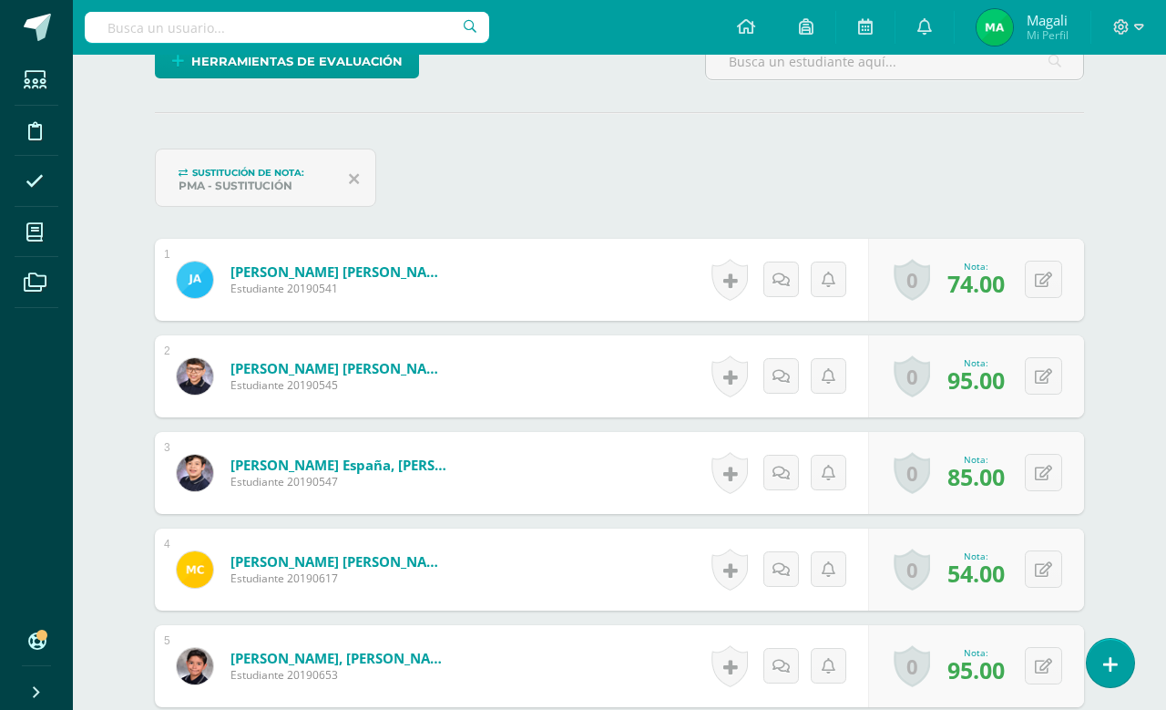
click at [1042, 574] on icon at bounding box center [1043, 569] width 17 height 15
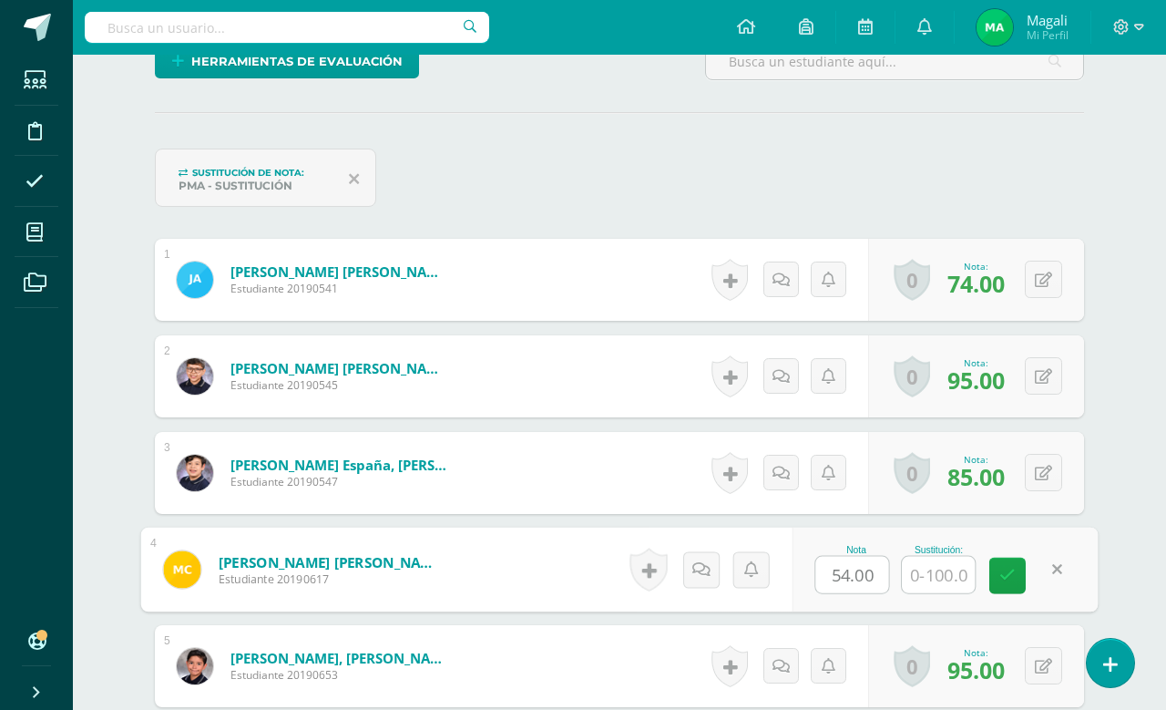
click at [944, 587] on input "text" at bounding box center [938, 574] width 73 height 36
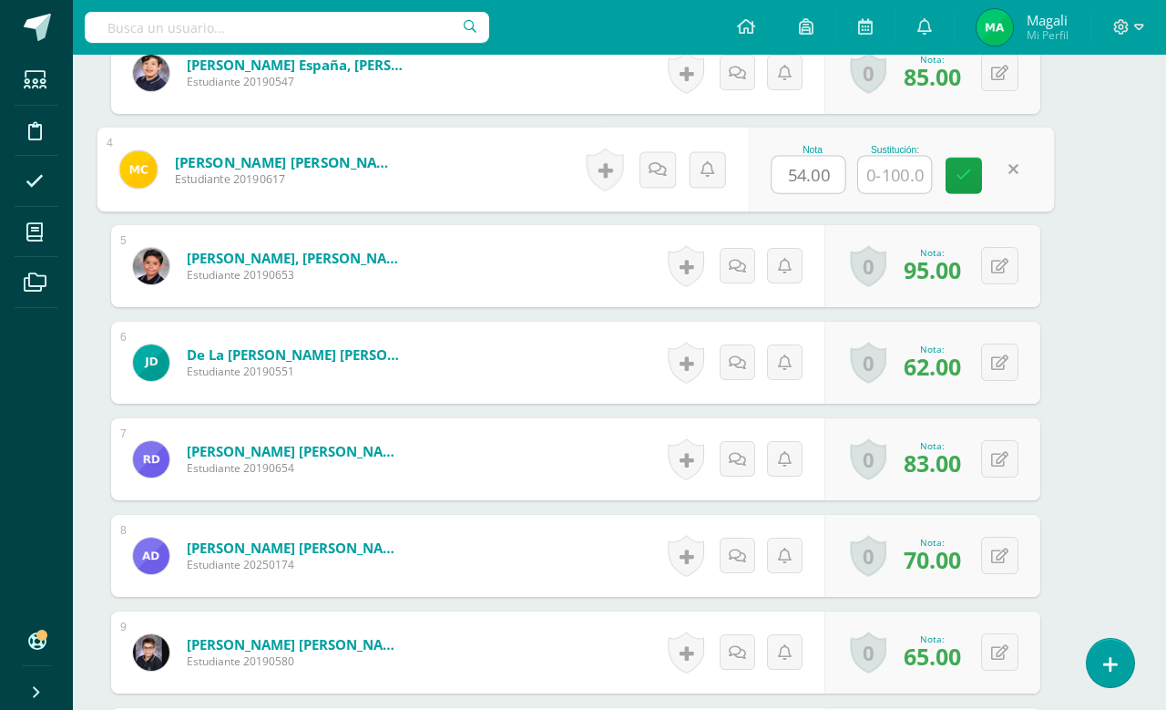
scroll to position [466, 43]
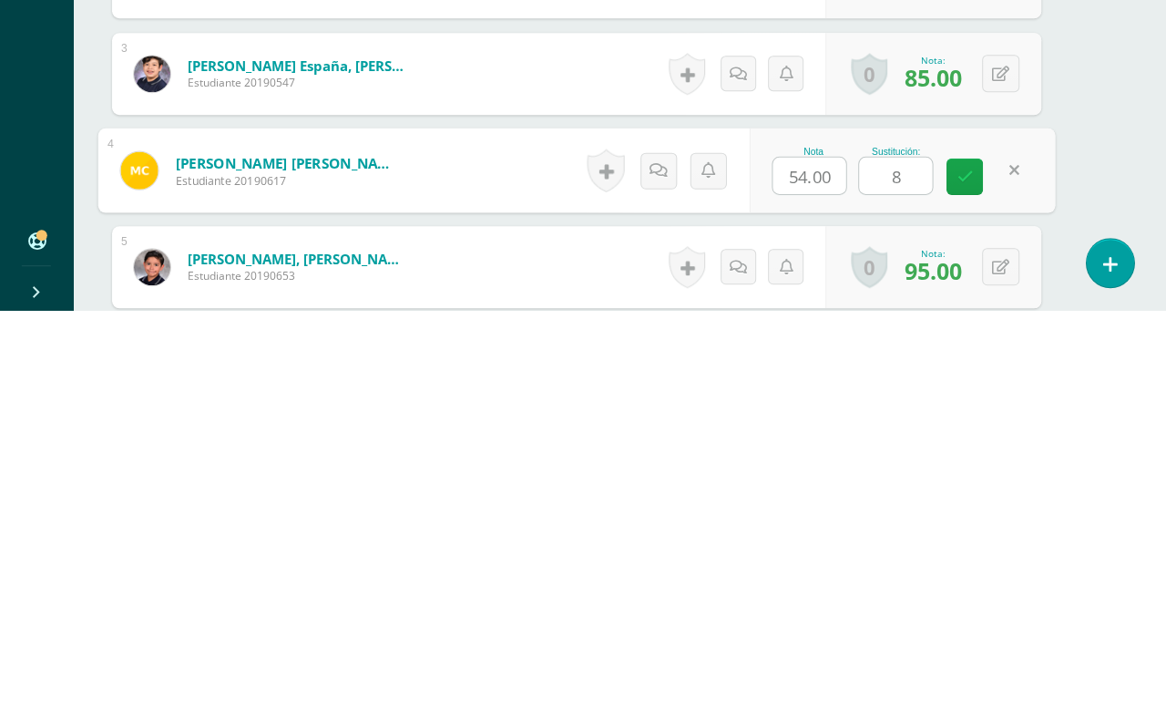
type input "80"
click at [962, 558] on link at bounding box center [964, 576] width 36 height 36
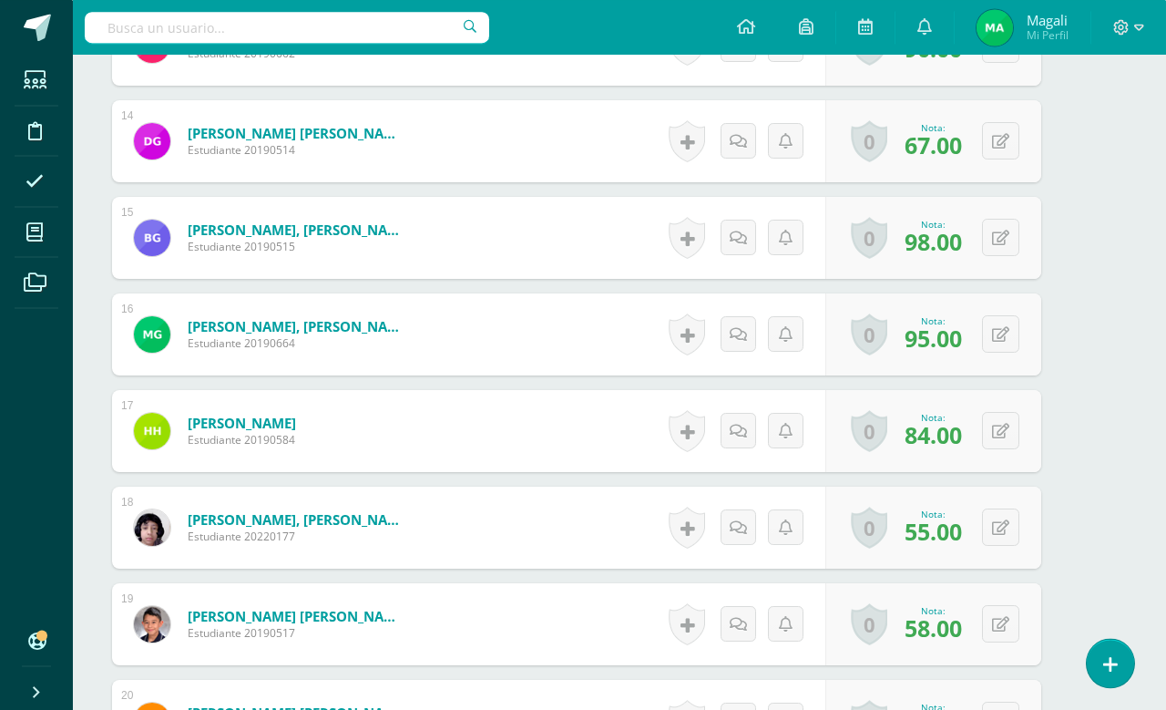
scroll to position [1861, 44]
click at [991, 632] on icon at bounding box center [999, 624] width 17 height 15
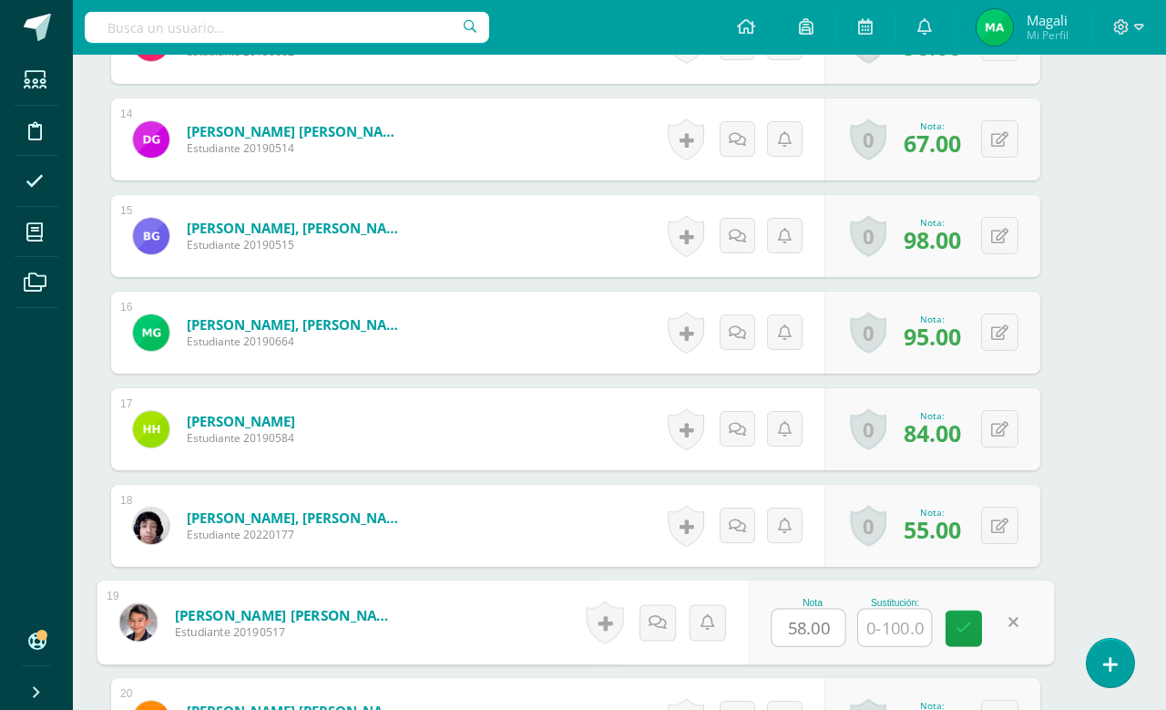
click at [895, 638] on input "text" at bounding box center [894, 627] width 73 height 36
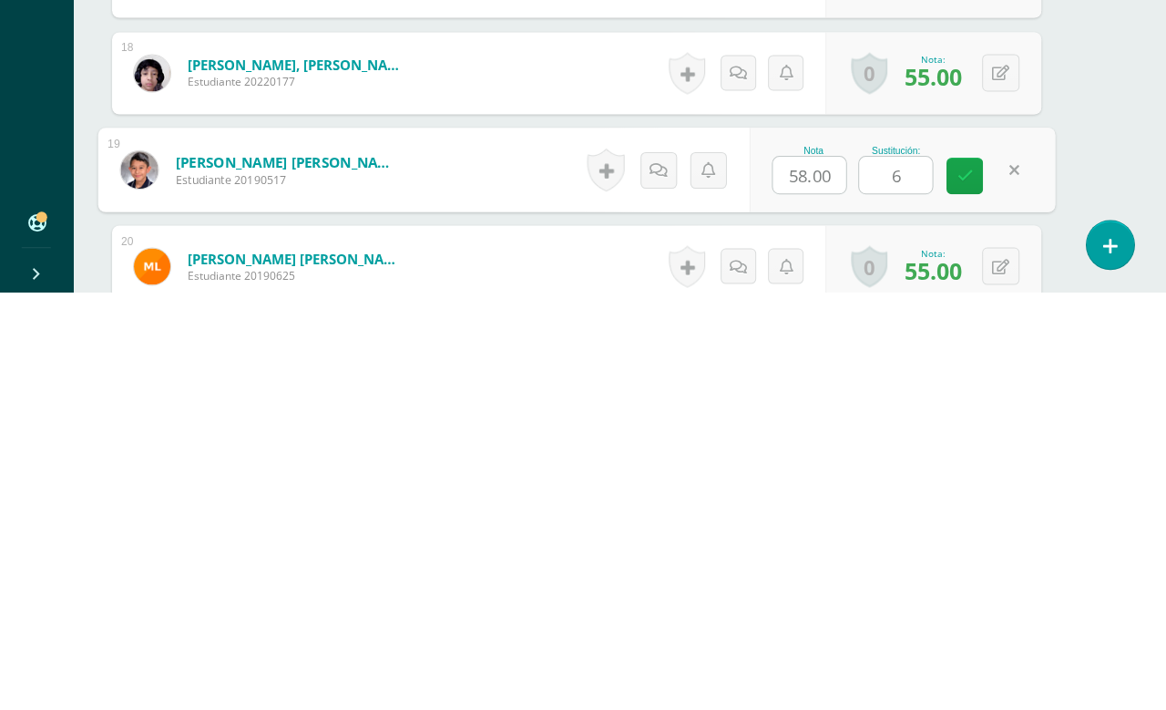
type input "60"
click at [966, 576] on link at bounding box center [964, 594] width 36 height 36
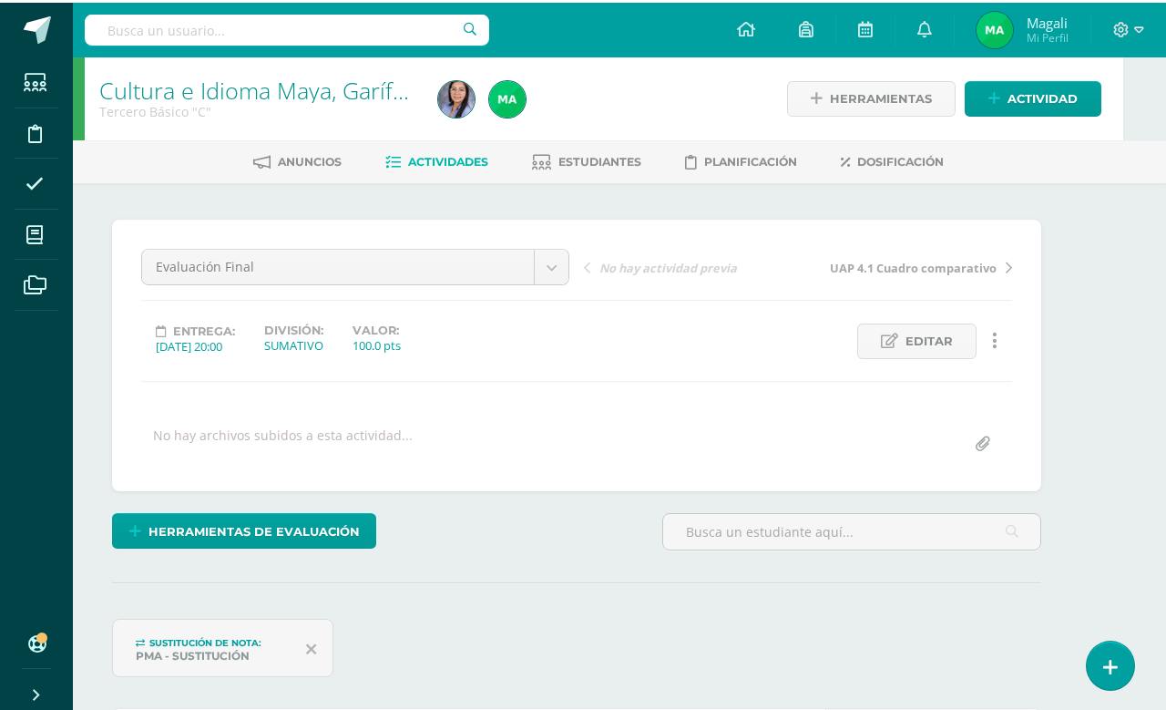
scroll to position [0, 44]
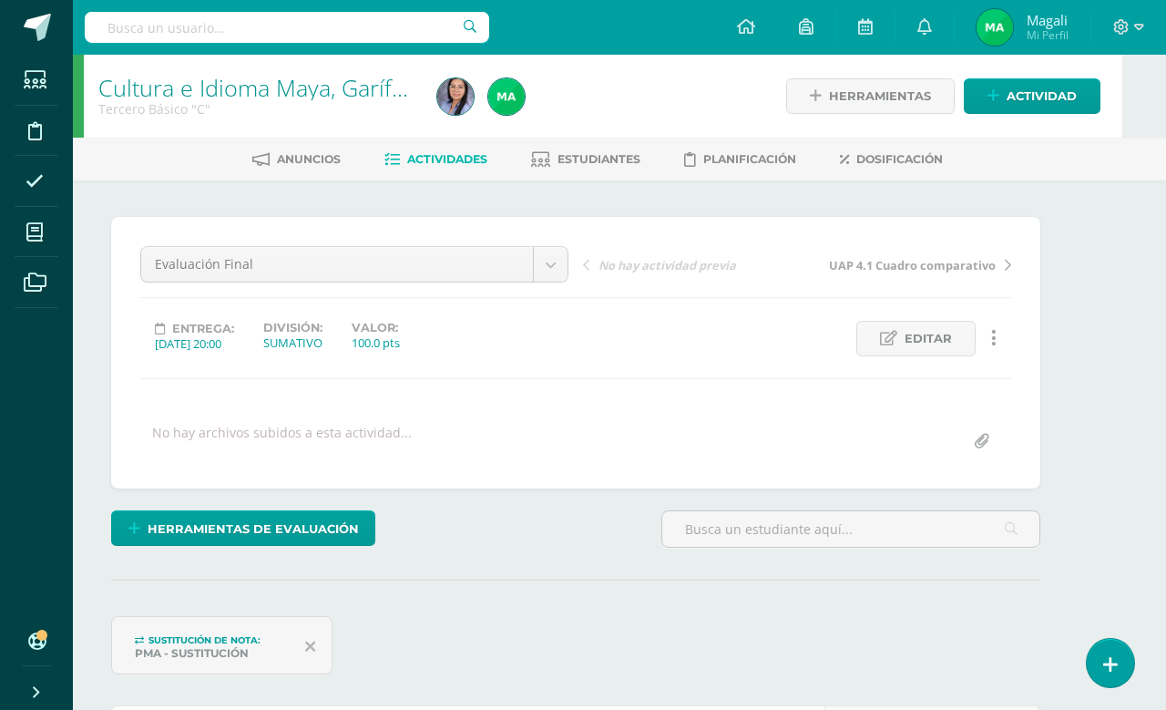
click at [585, 162] on span "Estudiantes" at bounding box center [598, 159] width 83 height 14
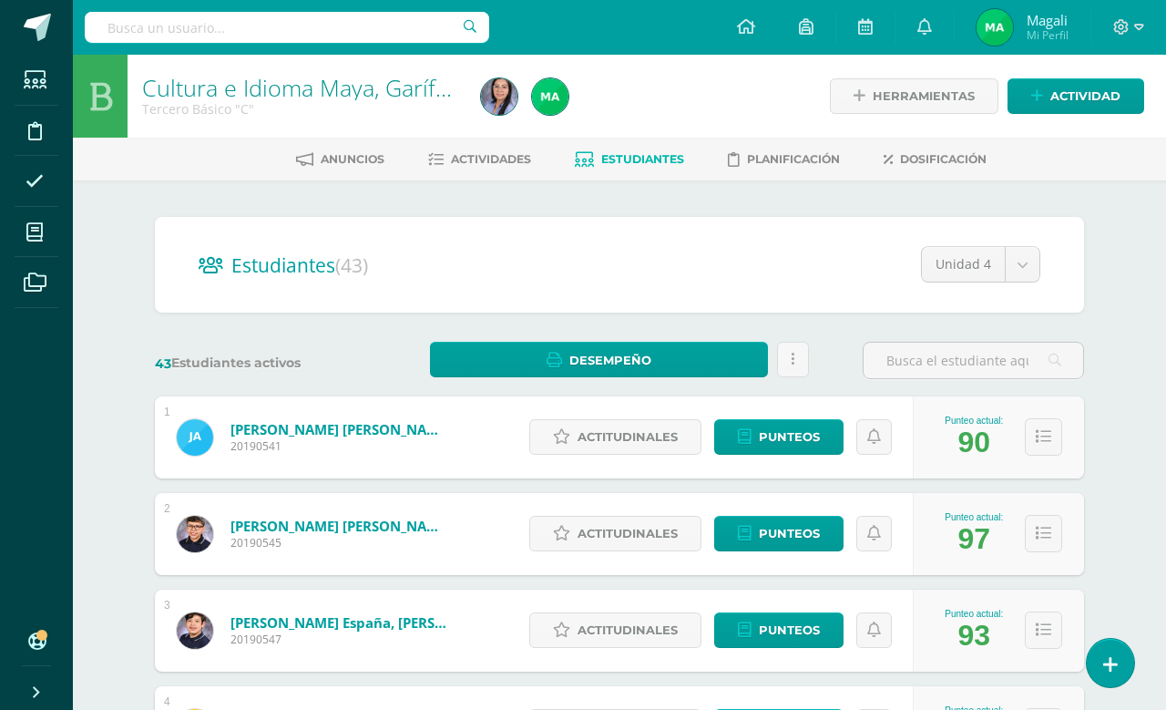
click at [23, 228] on span at bounding box center [35, 231] width 41 height 41
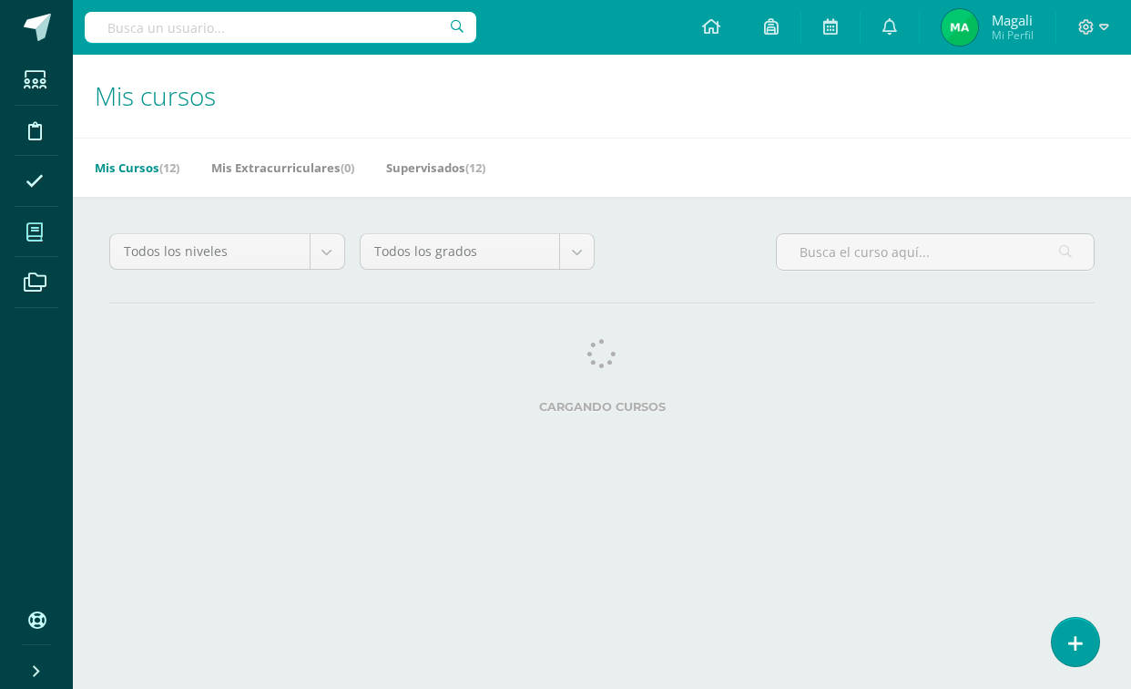
click at [1056, 457] on html "Estudiantes Disciplina Asistencia Mis cursos Archivos Soporte Ayuda Reportar un…" at bounding box center [565, 228] width 1131 height 457
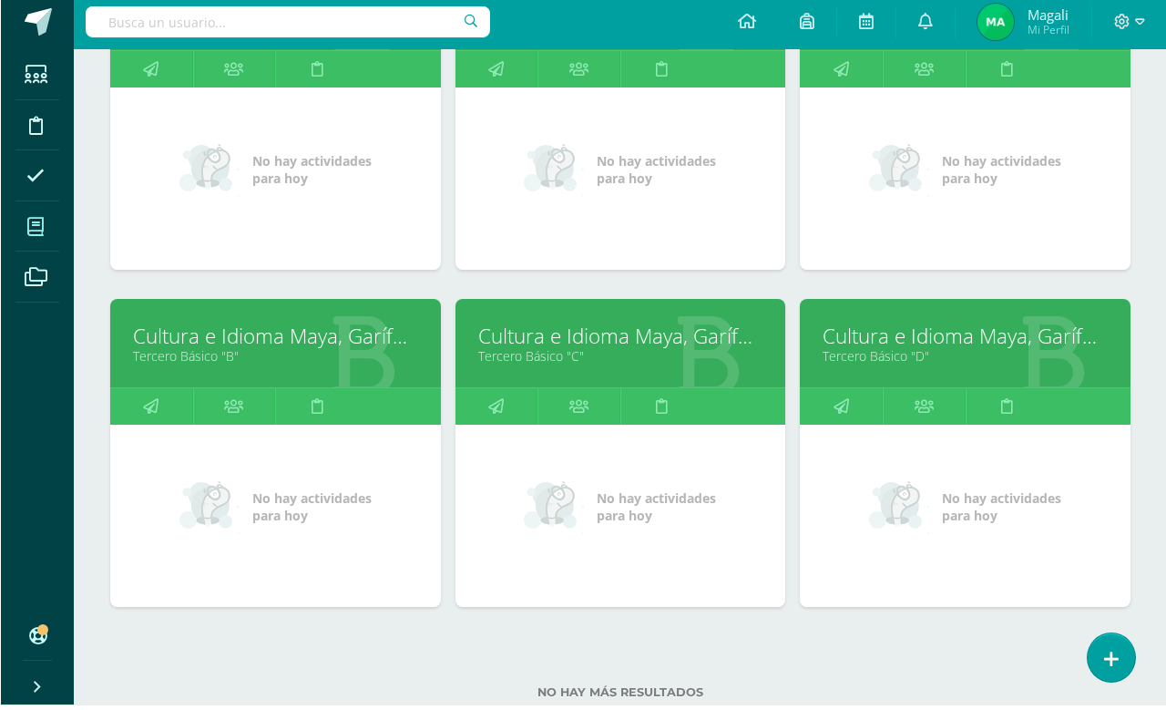
scroll to position [1046, 0]
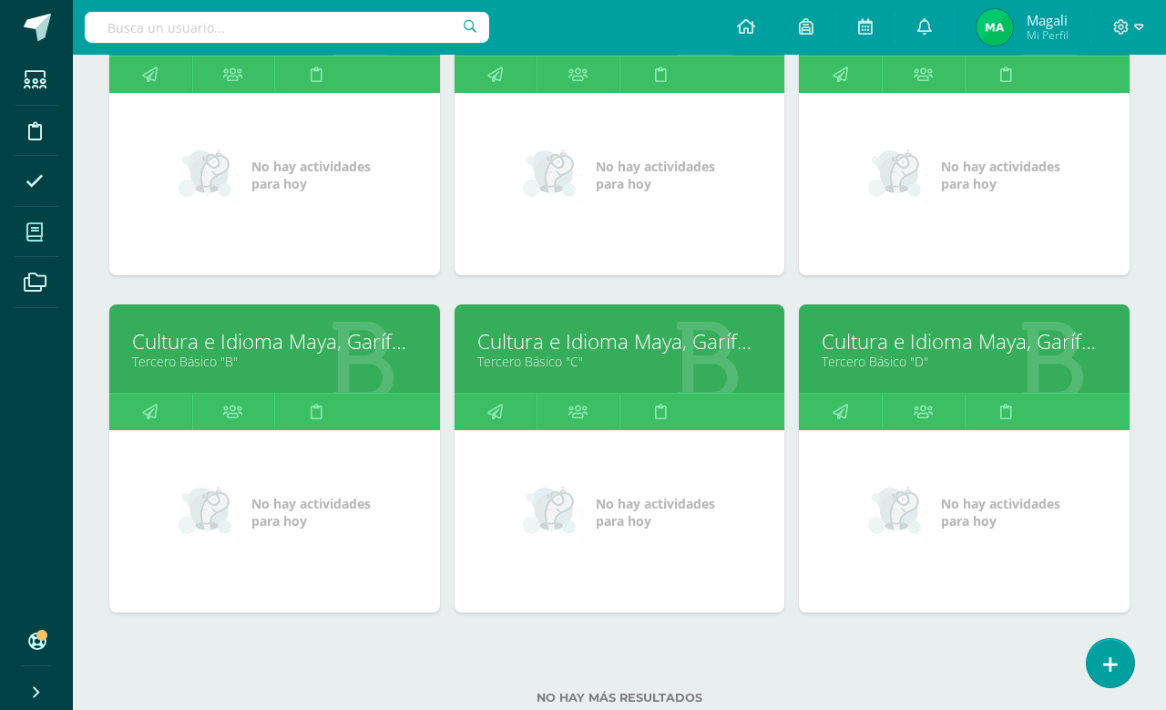
click at [922, 352] on link "Cultura e Idioma Maya, Garífuna o Xinca" at bounding box center [964, 341] width 285 height 28
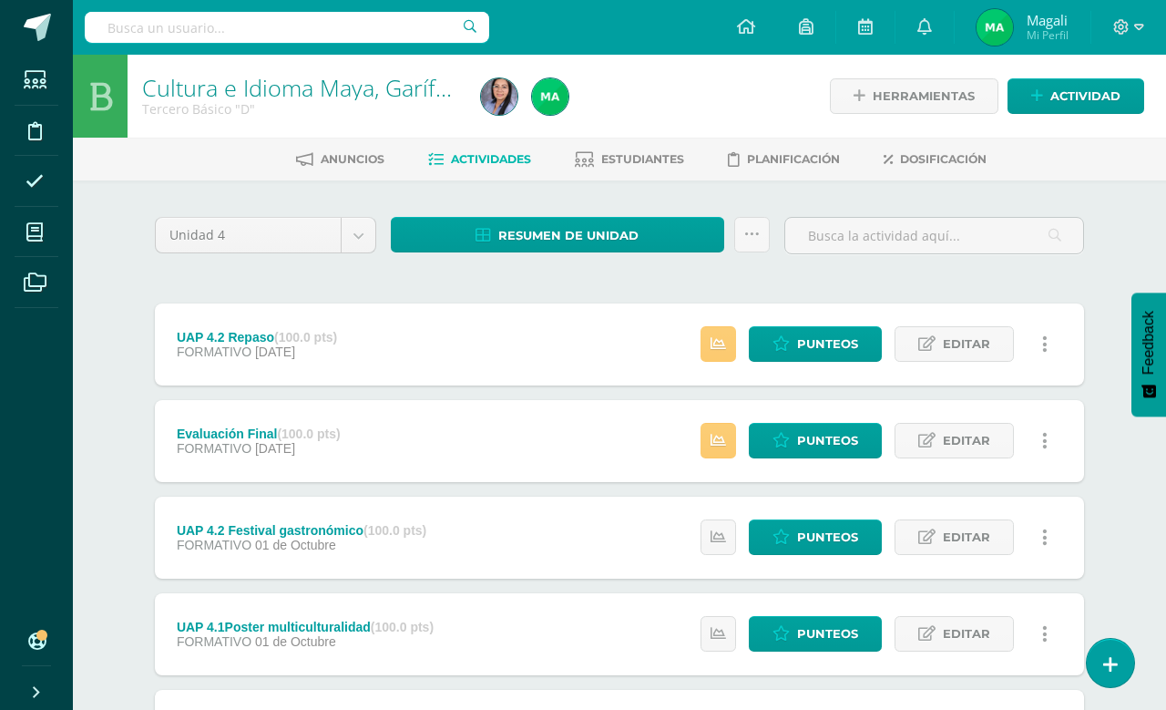
click at [641, 164] on span "Estudiantes" at bounding box center [642, 159] width 83 height 14
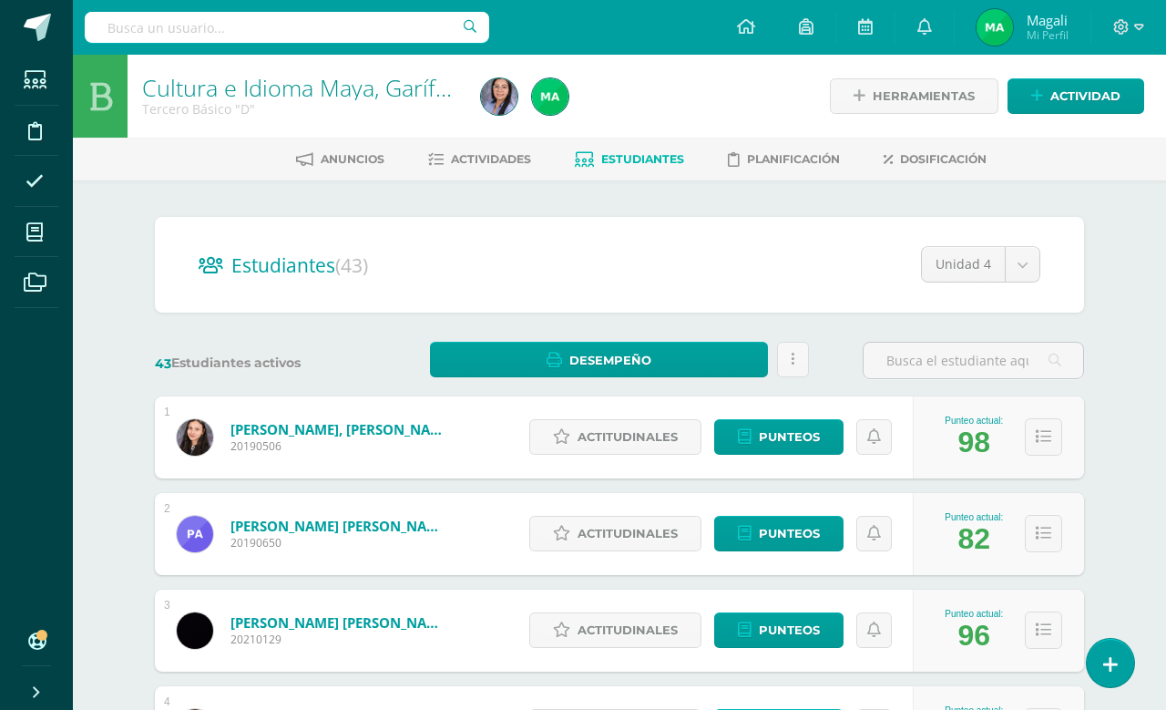
click at [466, 157] on span "Actividades" at bounding box center [491, 159] width 80 height 14
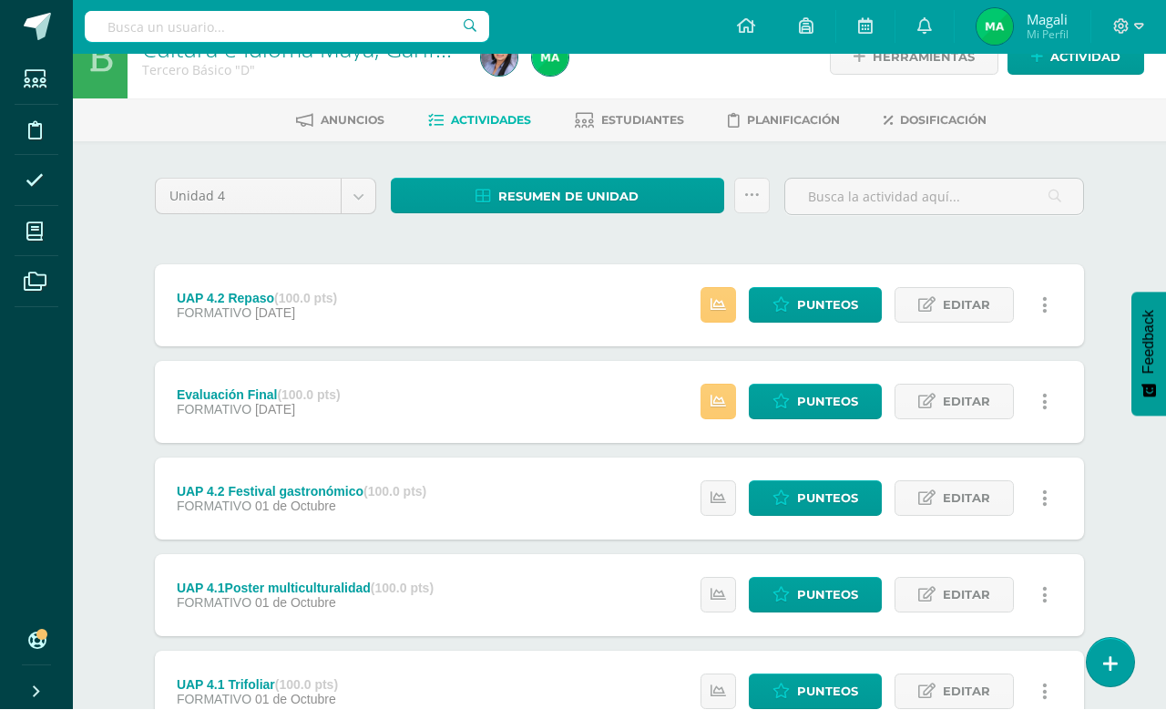
scroll to position [44, 0]
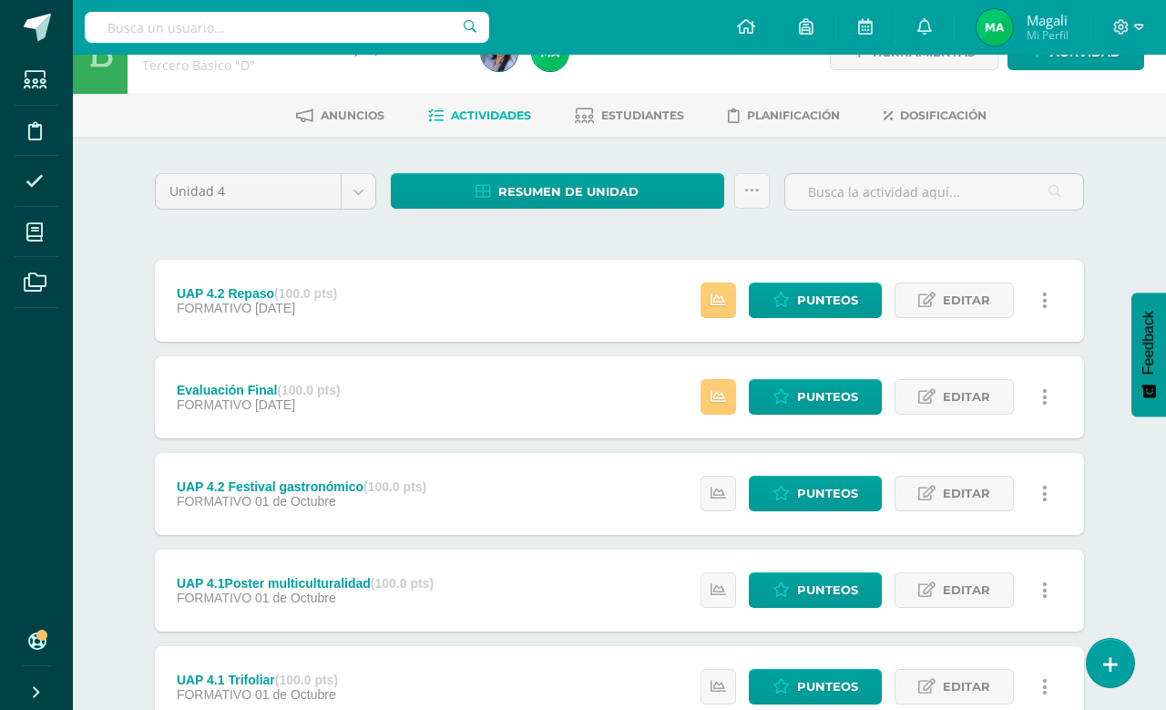
click at [240, 404] on span "FORMATIVO" at bounding box center [214, 404] width 75 height 15
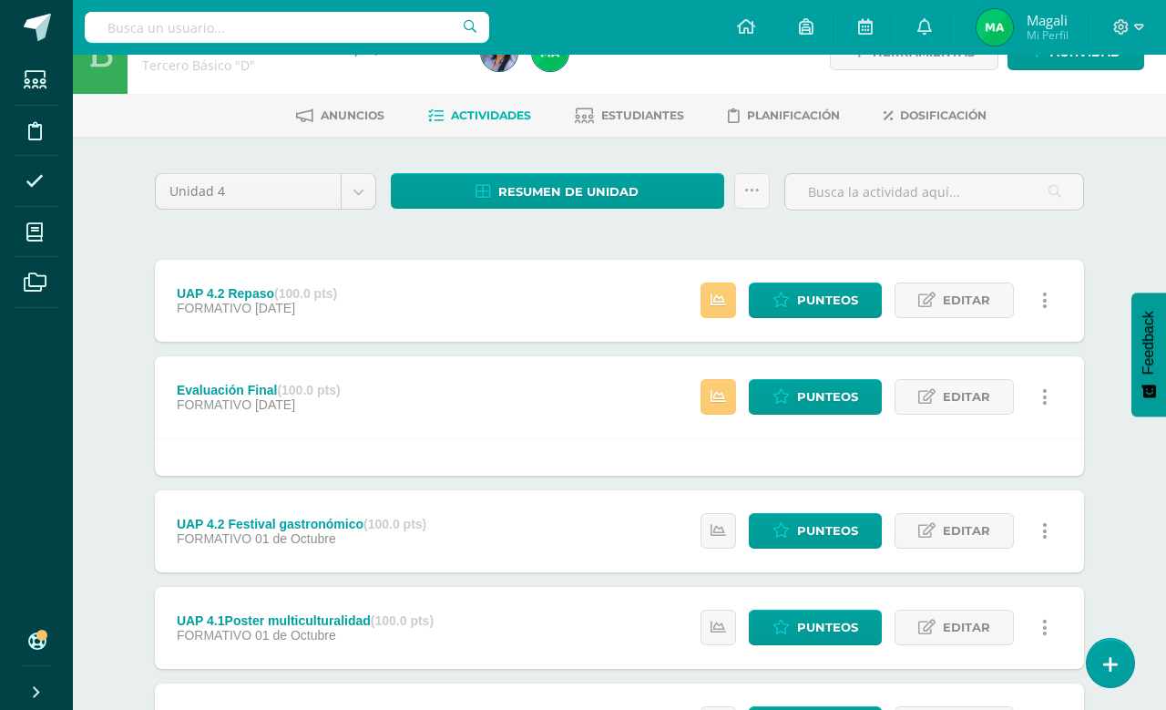
click at [979, 404] on span "Editar" at bounding box center [966, 397] width 47 height 34
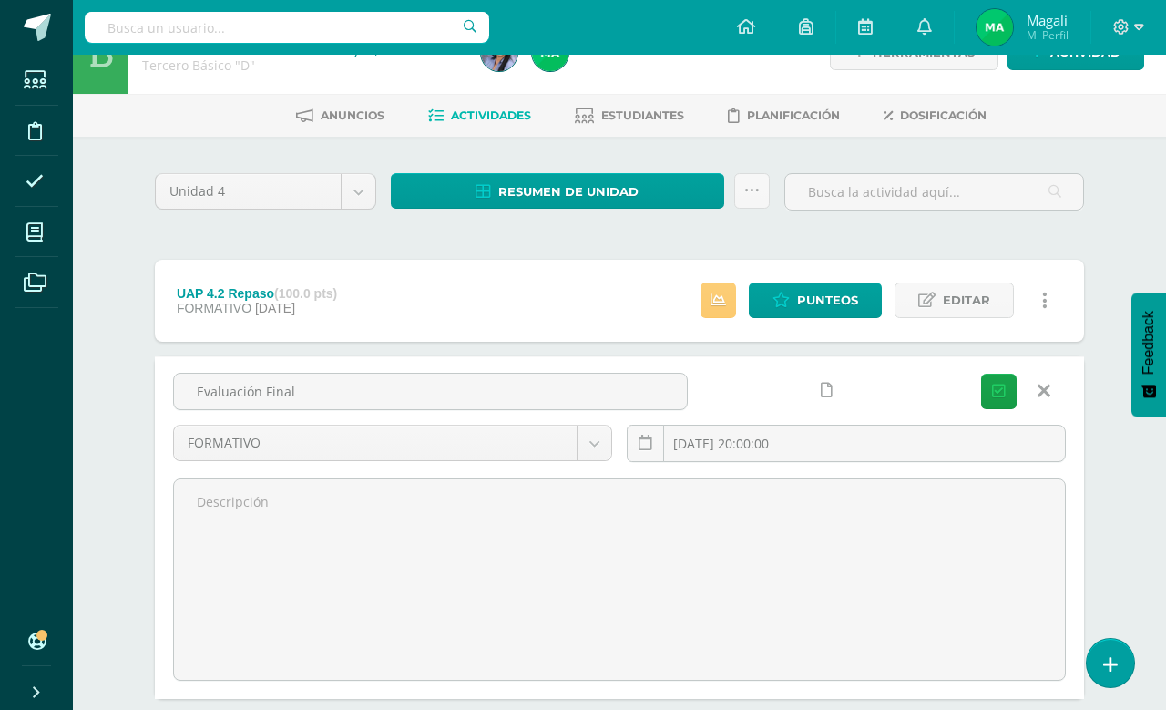
click at [594, 437] on body "Estudiantes Disciplina Asistencia Mis cursos Archivos Soporte Ayuda Reportar un…" at bounding box center [583, 629] width 1166 height 1346
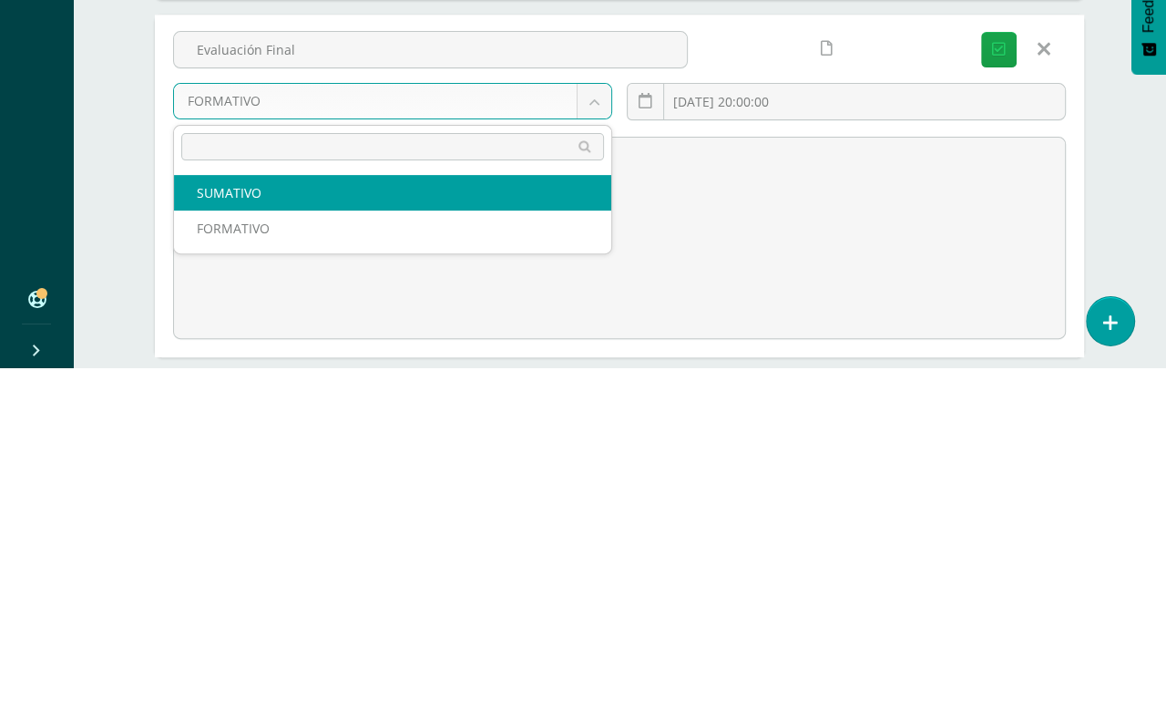
select select "213661"
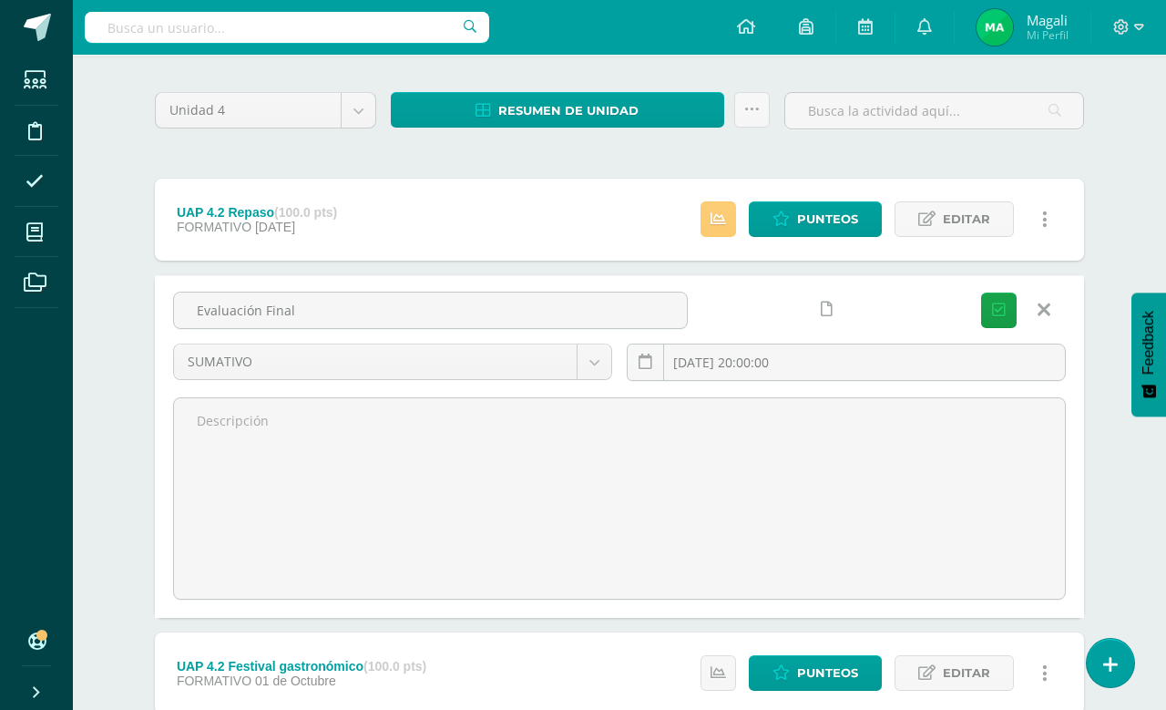
scroll to position [111, 0]
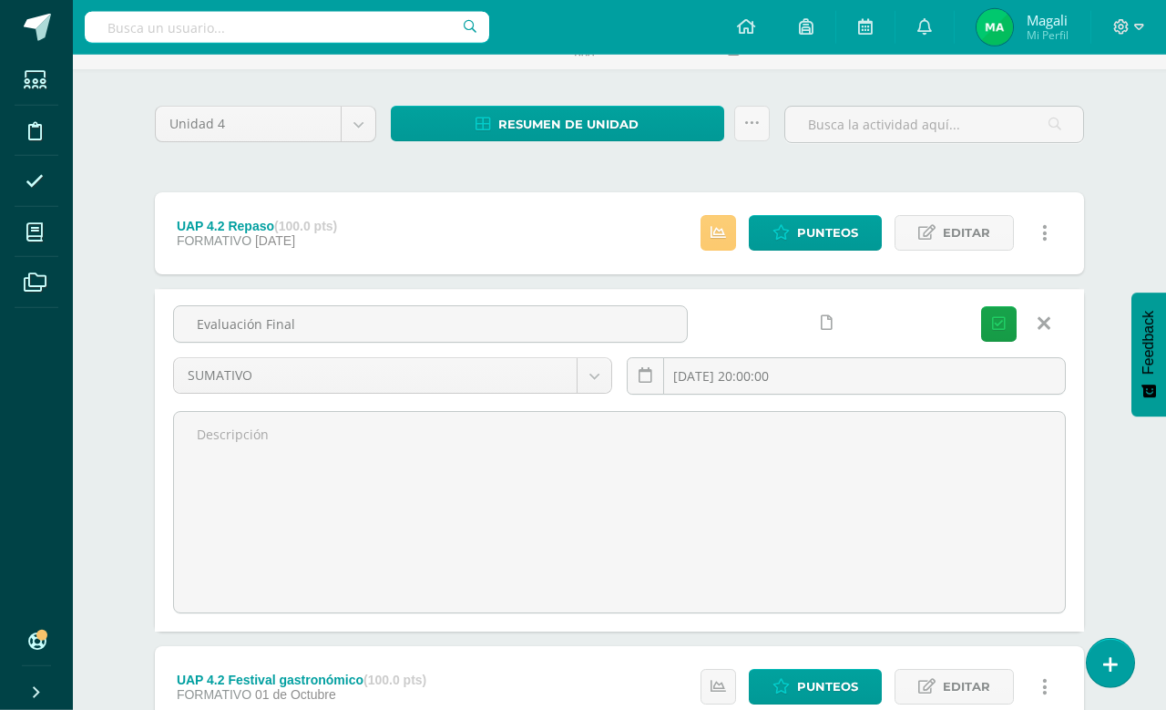
click at [994, 328] on icon "submit" at bounding box center [999, 323] width 14 height 15
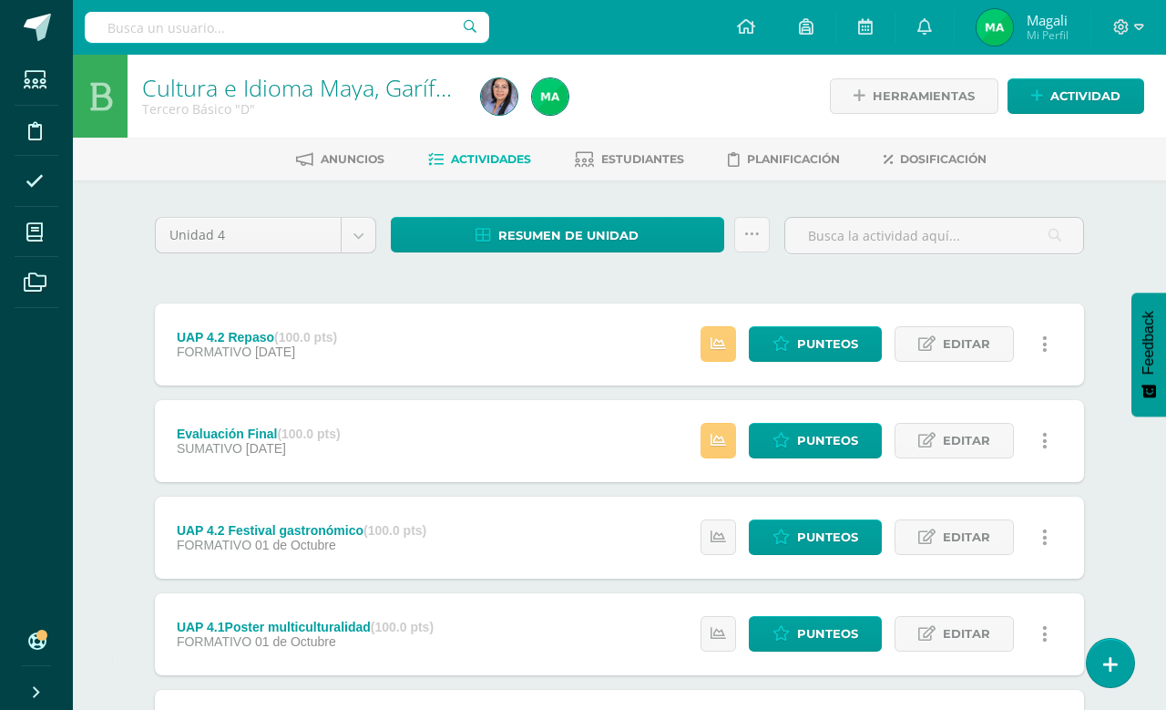
click at [616, 171] on link "Estudiantes" at bounding box center [629, 159] width 109 height 29
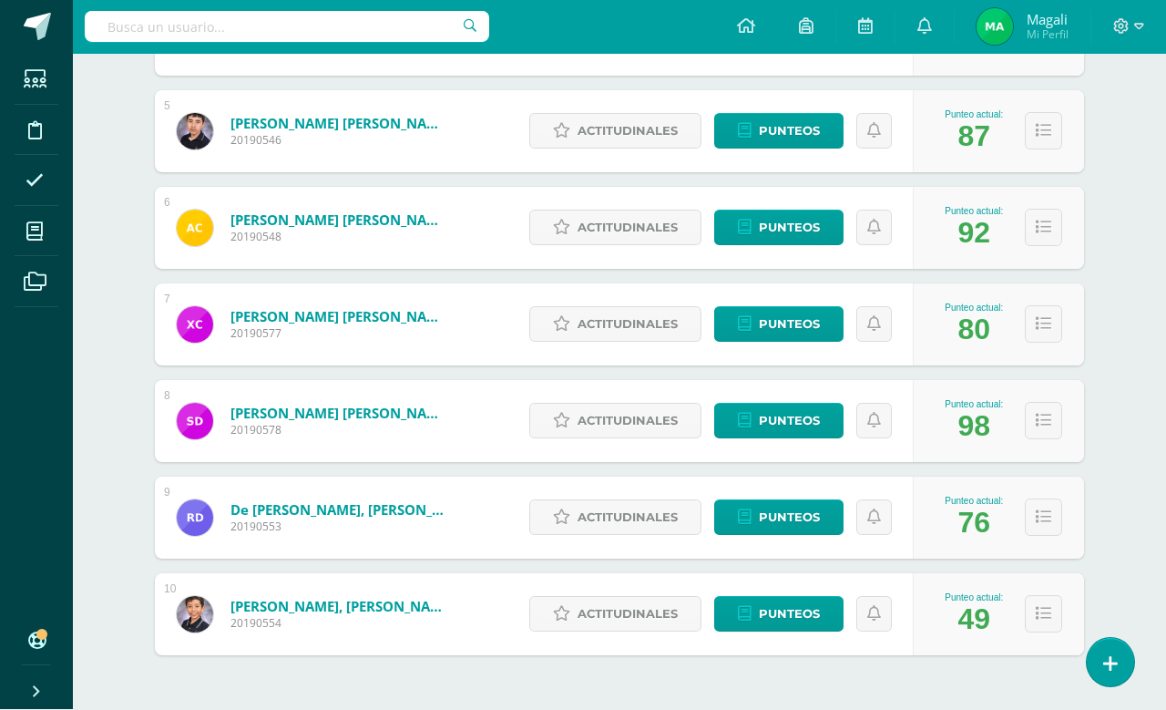
scroll to position [691, 0]
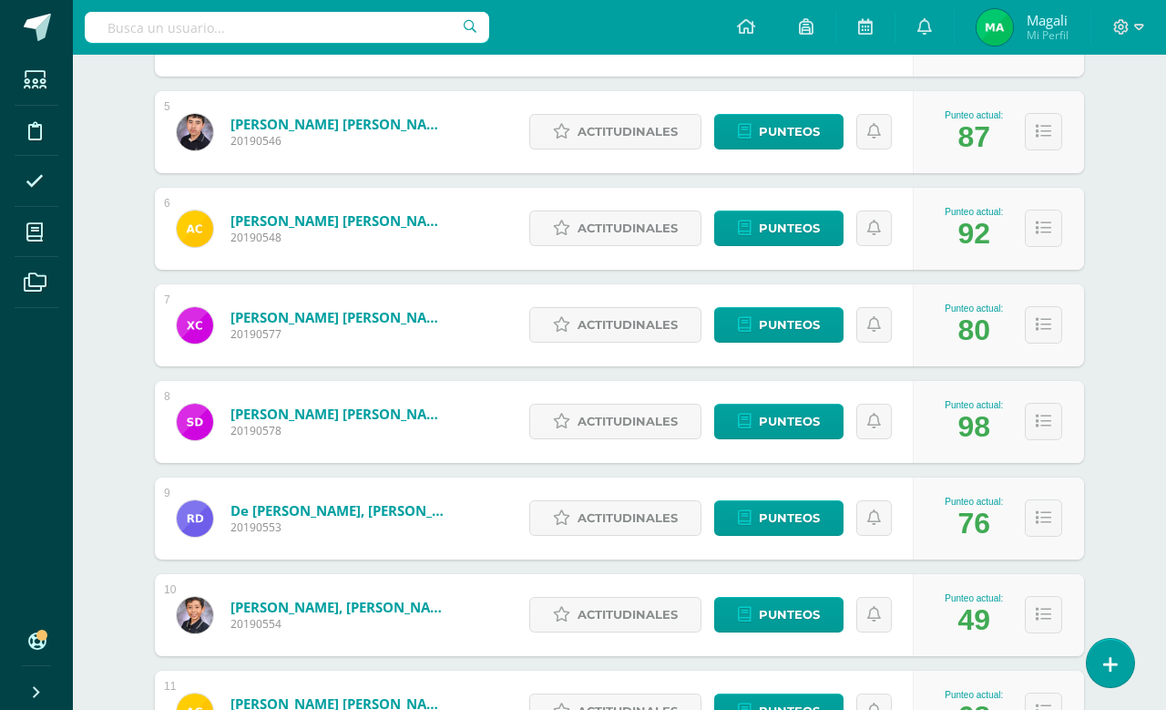
click at [107, 510] on div "Cultura e Idioma Maya, Garífuna o Xinca Tercero Básico "D" Herramientas Detalle…" at bounding box center [619, 549] width 1093 height 2373
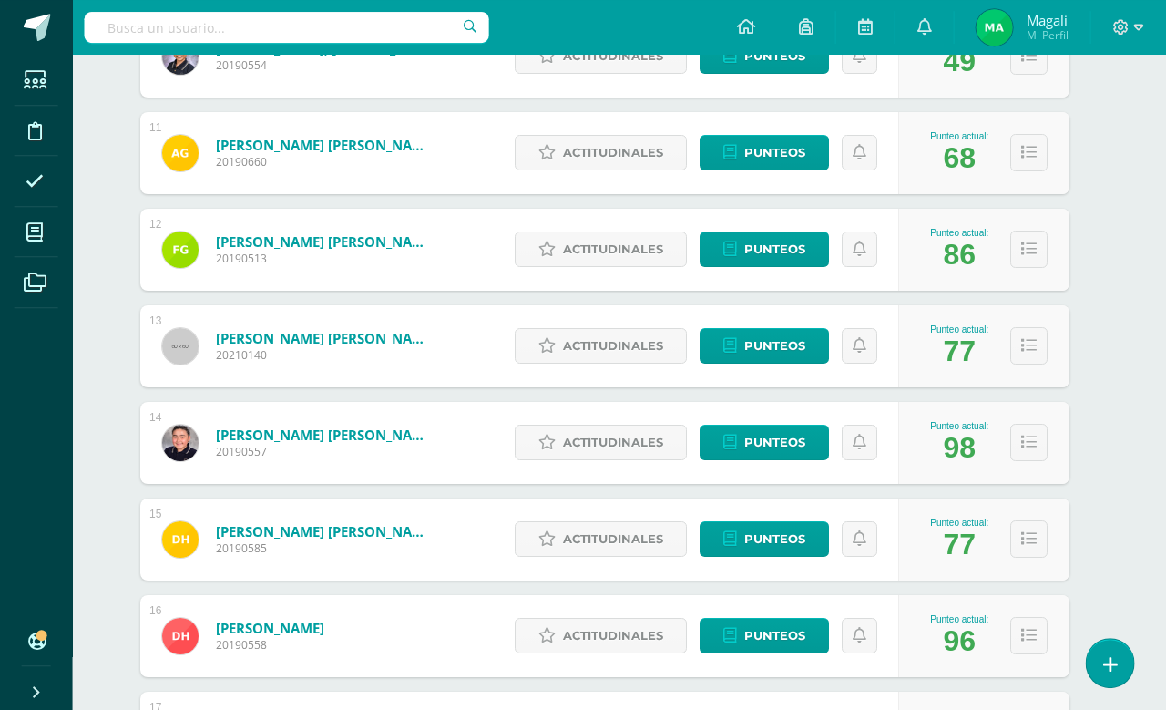
scroll to position [1251, 15]
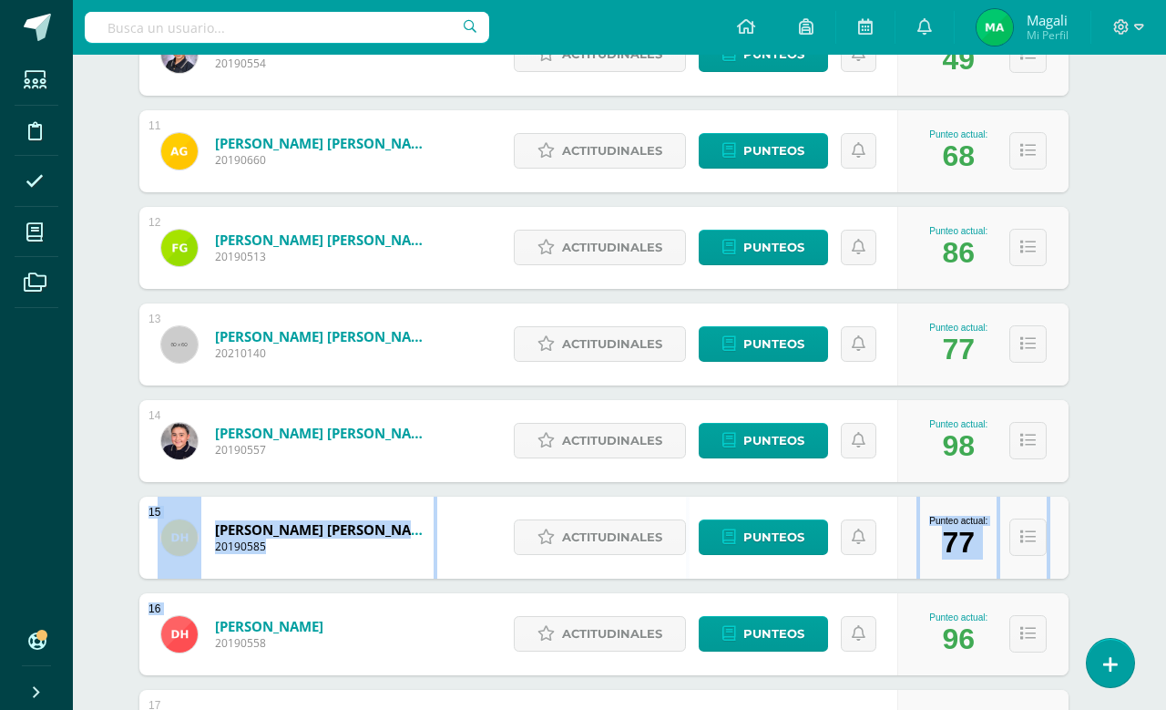
click at [72, 487] on ul "Estudiantes Disciplina Asistencia Mis cursos Archivos" at bounding box center [36, 337] width 73 height 564
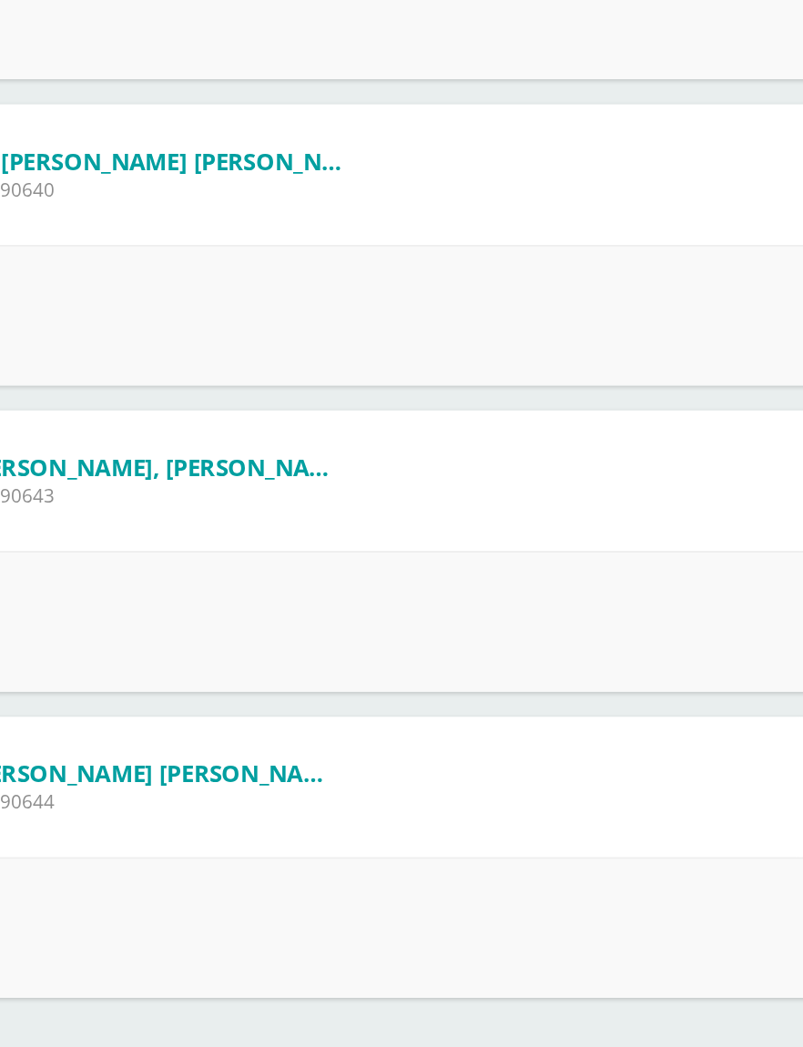
scroll to position [7181, 0]
